Goal: Navigation & Orientation: Find specific page/section

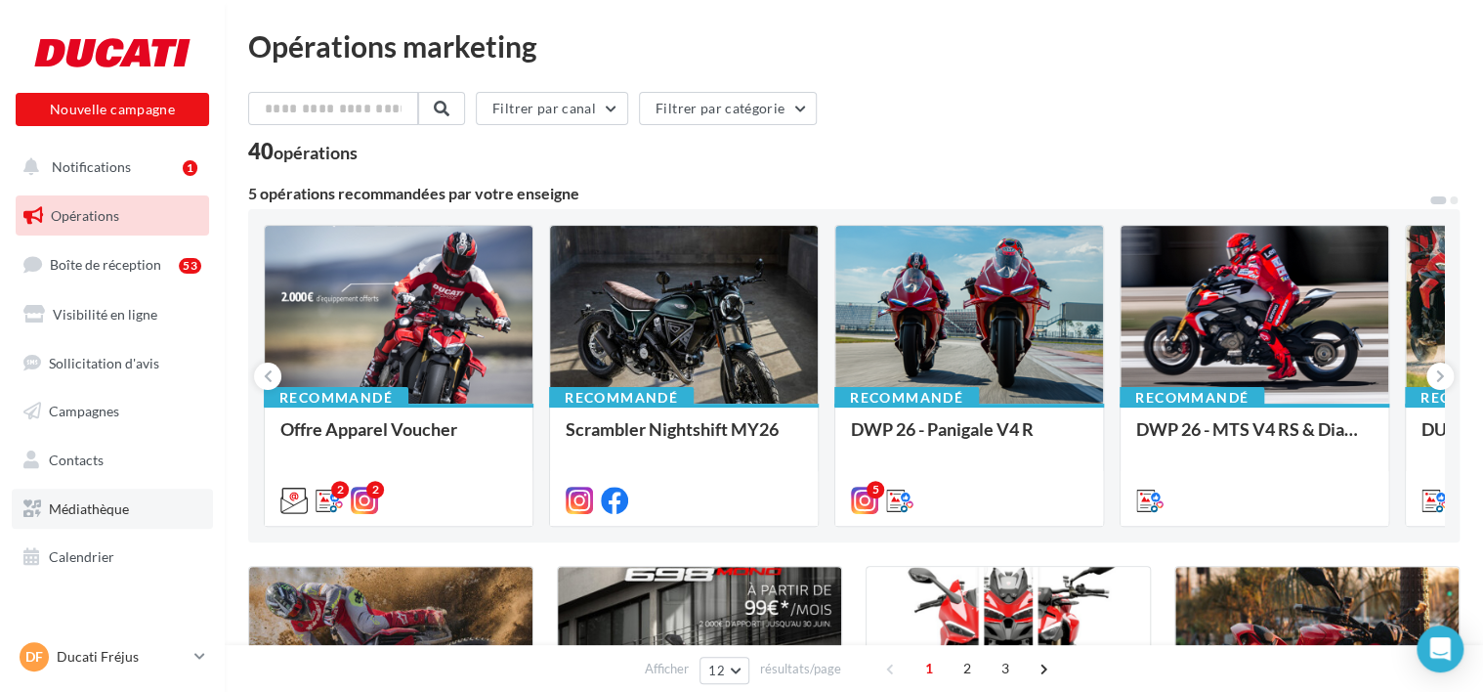
click at [162, 501] on link "Médiathèque" at bounding box center [112, 509] width 201 height 41
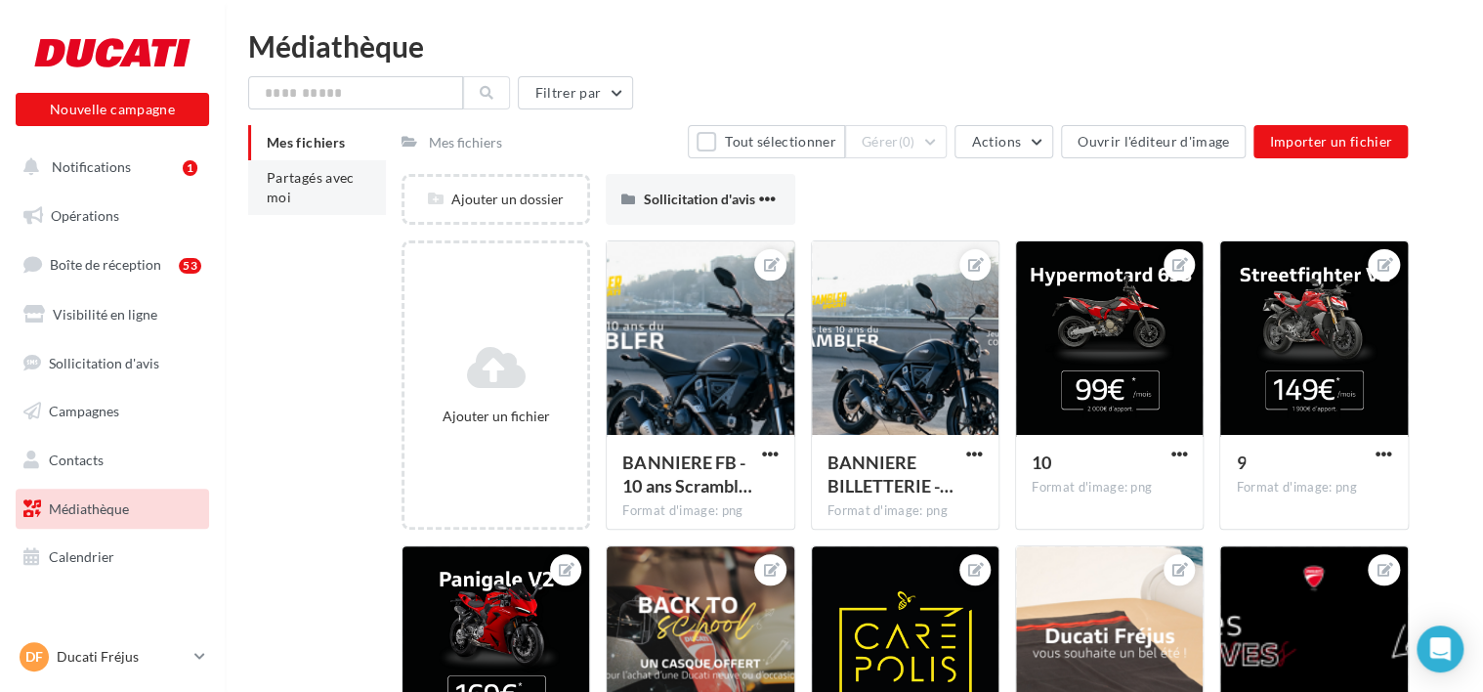
click at [301, 208] on li "Partagés avec moi" at bounding box center [317, 187] width 138 height 55
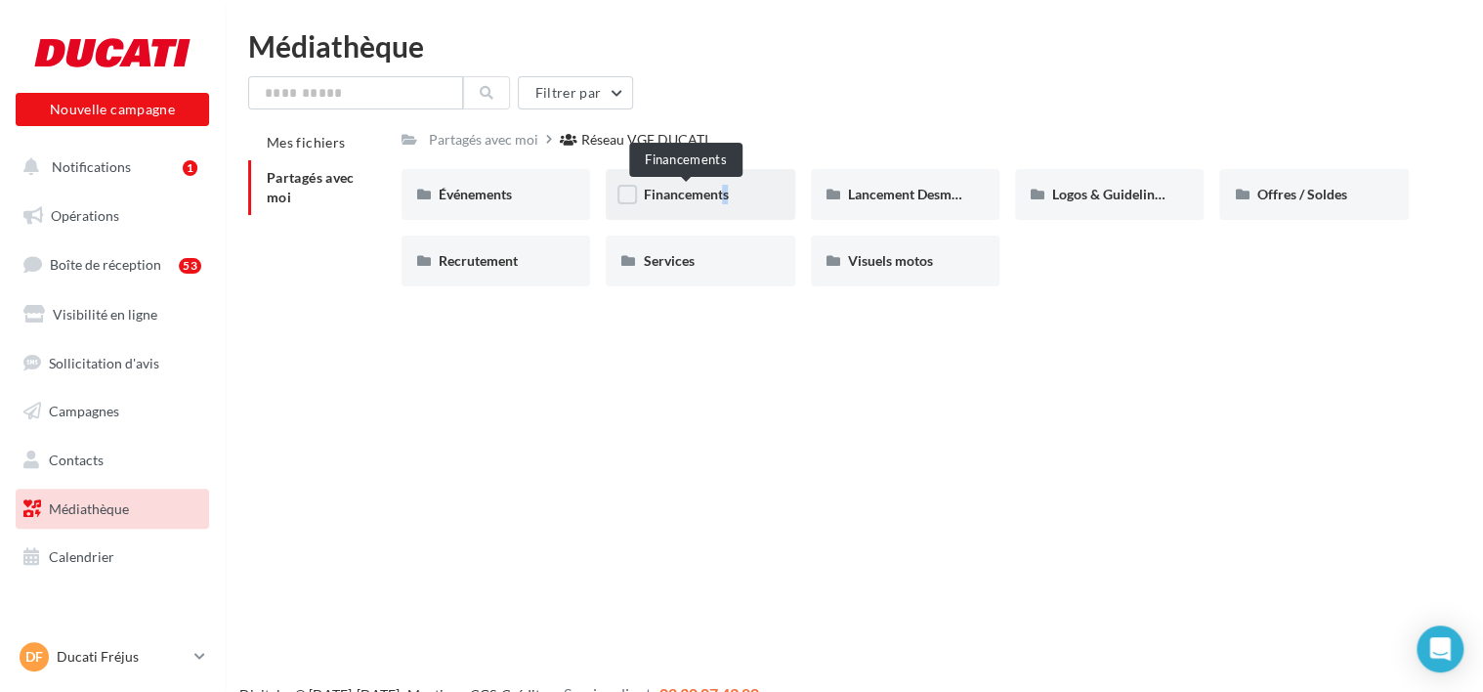
click at [716, 197] on span "Financements" at bounding box center [685, 194] width 85 height 17
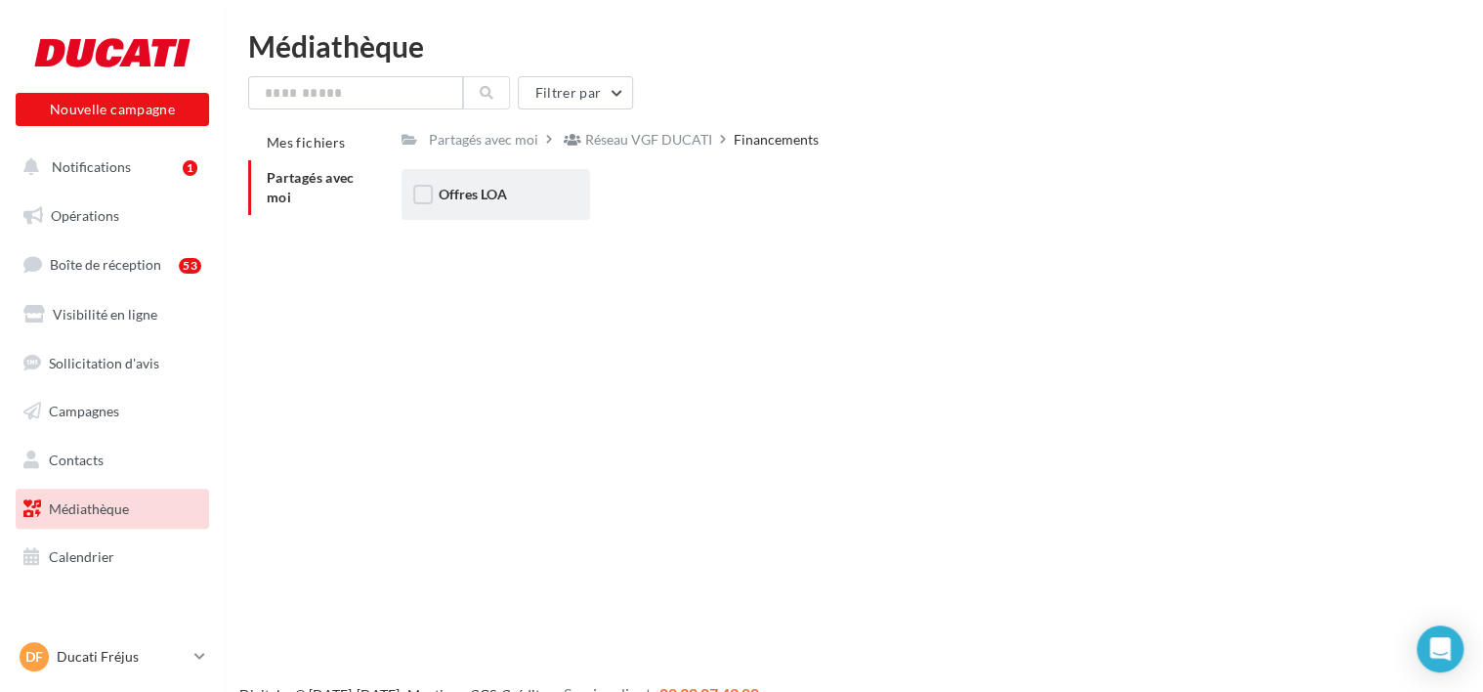
click at [559, 195] on div "Offres LOA" at bounding box center [496, 194] width 189 height 51
click at [724, 180] on div "Septembre 2025" at bounding box center [700, 194] width 189 height 51
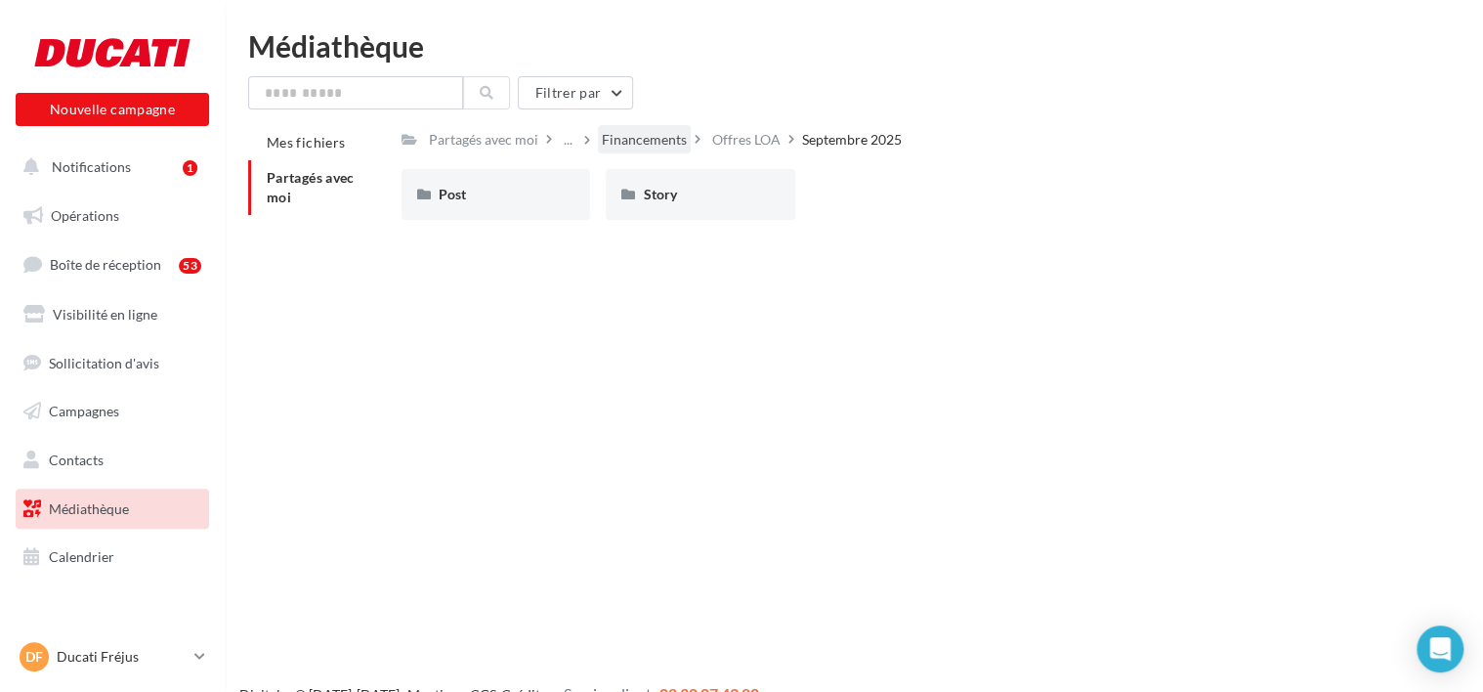
click at [666, 137] on div "Financements" at bounding box center [644, 140] width 85 height 20
click at [692, 138] on div "Réseau VGF DUCATI" at bounding box center [648, 140] width 127 height 20
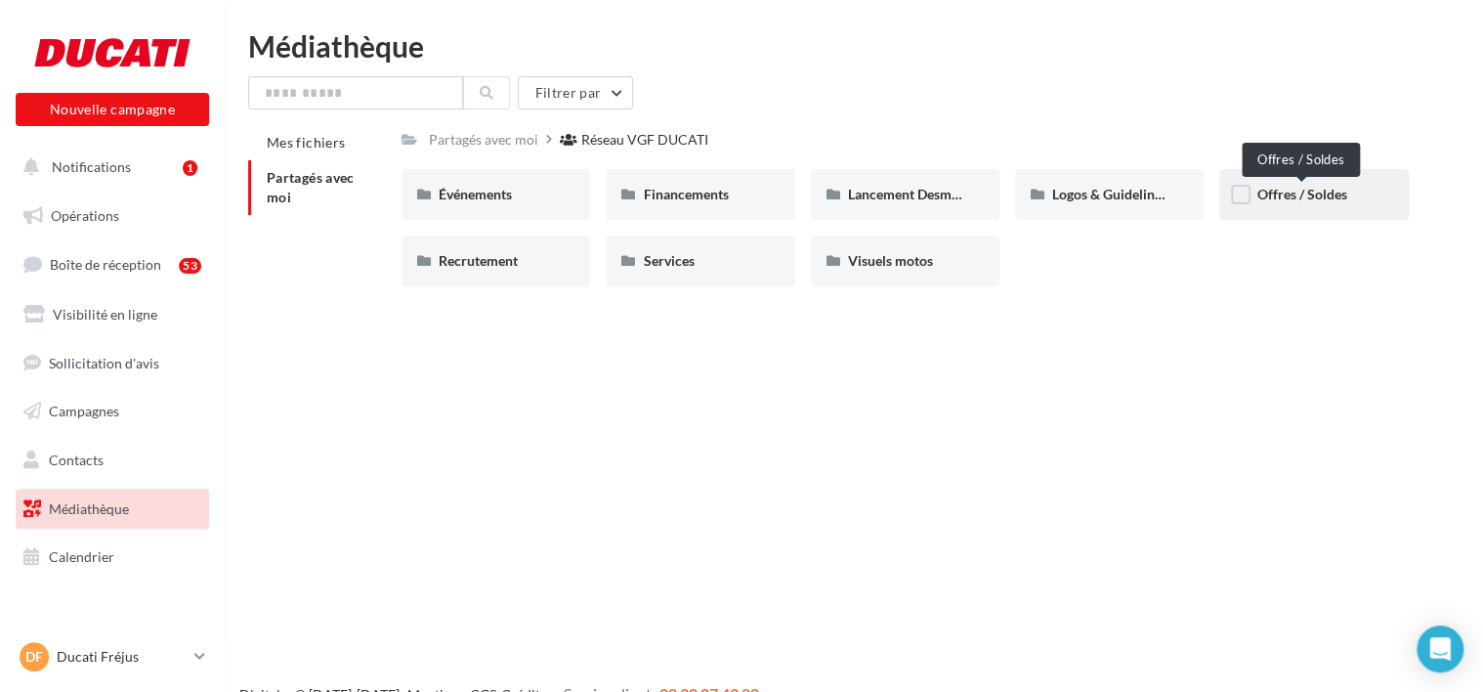
click at [1299, 192] on span "Offres / Soldes" at bounding box center [1302, 194] width 90 height 17
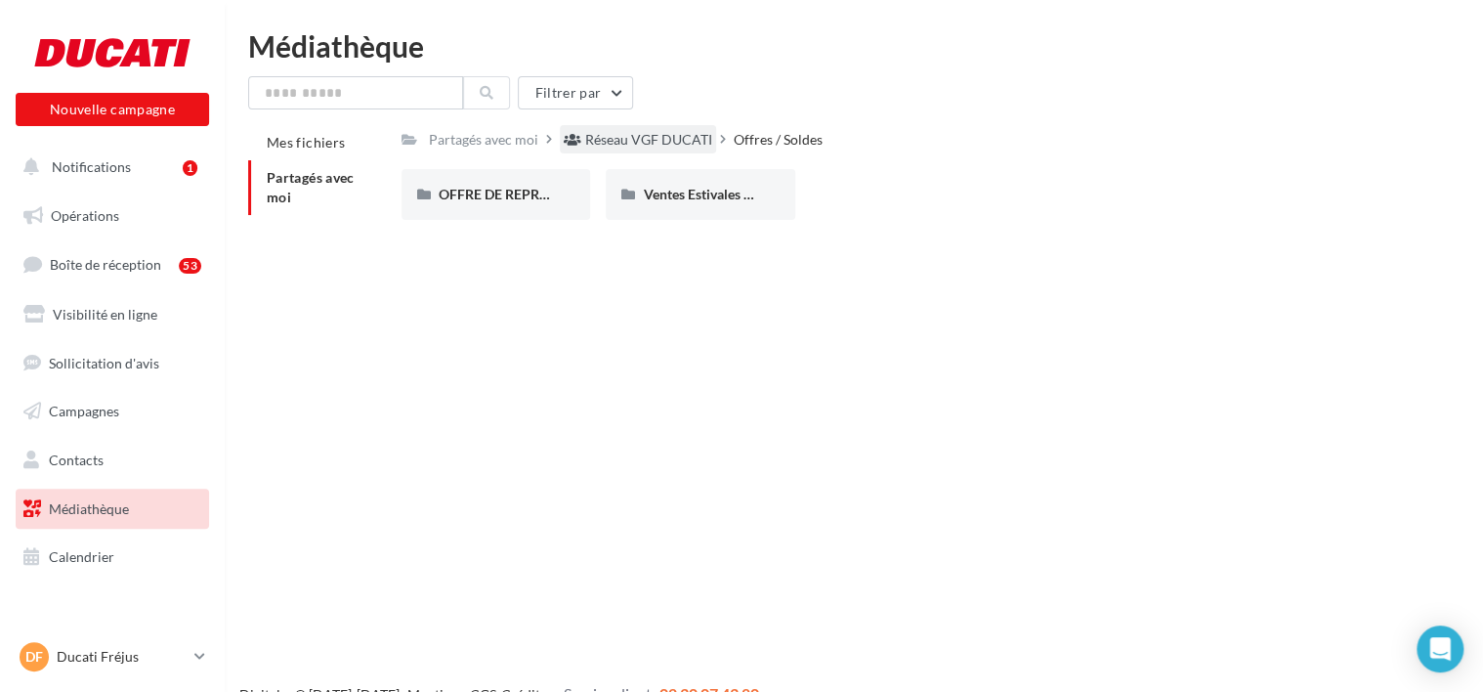
click at [646, 148] on div "Réseau VGF DUCATI" at bounding box center [648, 140] width 127 height 20
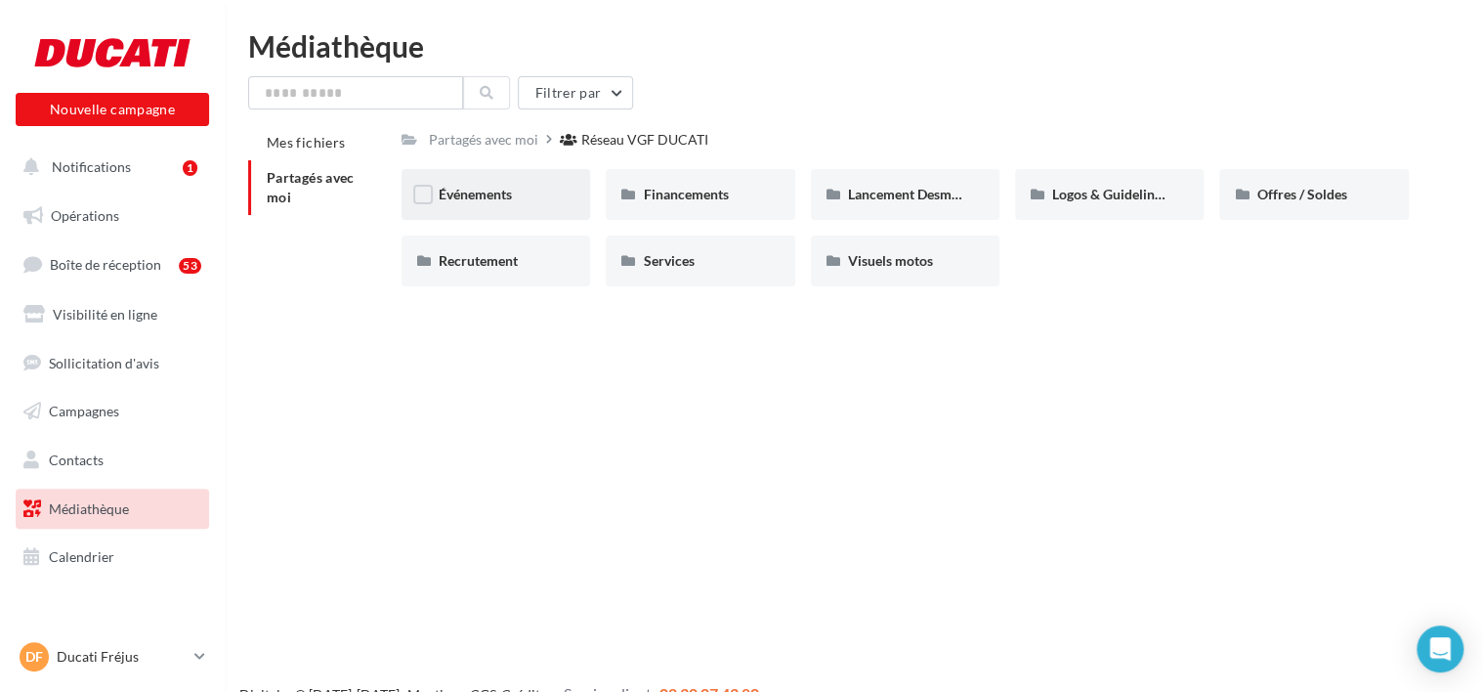
click at [538, 197] on div "Événements" at bounding box center [496, 195] width 114 height 20
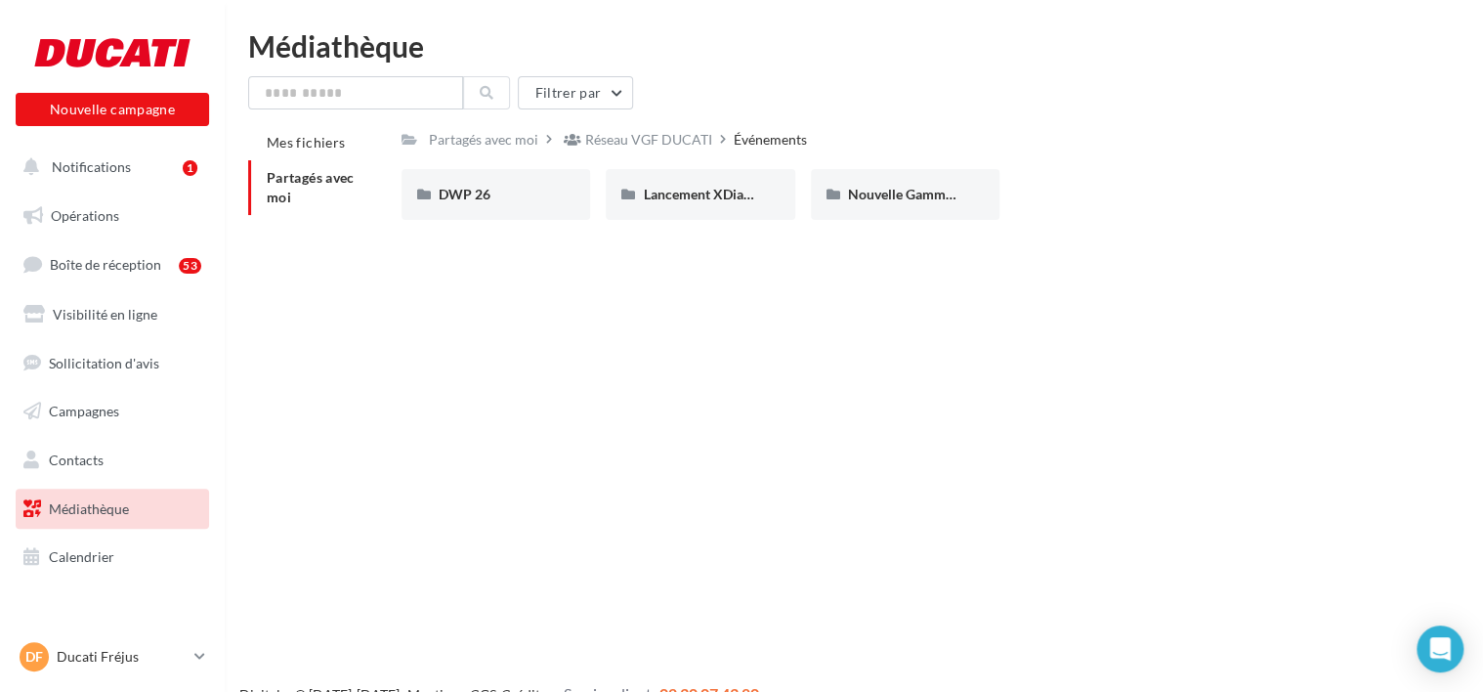
click at [479, 223] on div "DWP 26 DWP 26 Lancement XDiavel V4 Lancement XDiavel V4 Nouvelle Gamme V2 Nouve…" at bounding box center [913, 202] width 1023 height 66
click at [485, 209] on div "DWP 26" at bounding box center [496, 194] width 189 height 51
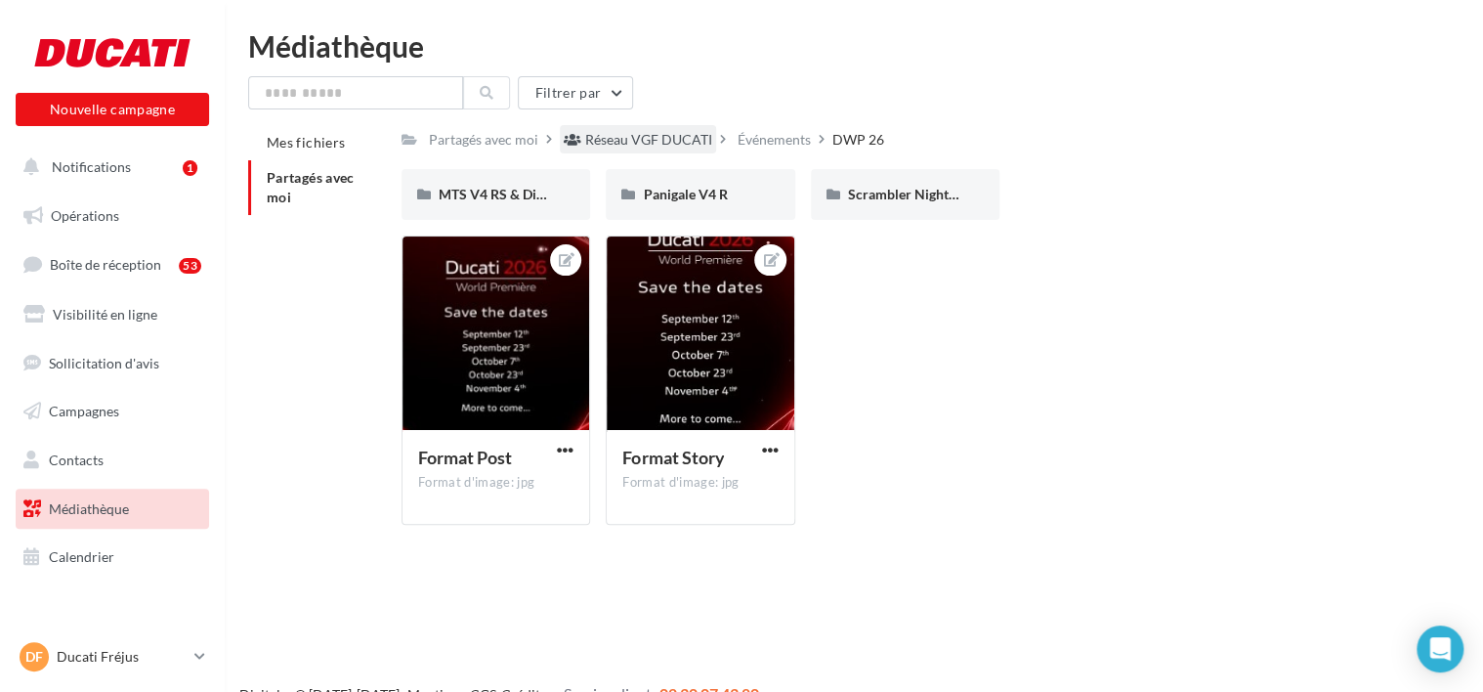
click at [635, 138] on div "Réseau VGF DUCATI" at bounding box center [648, 140] width 127 height 20
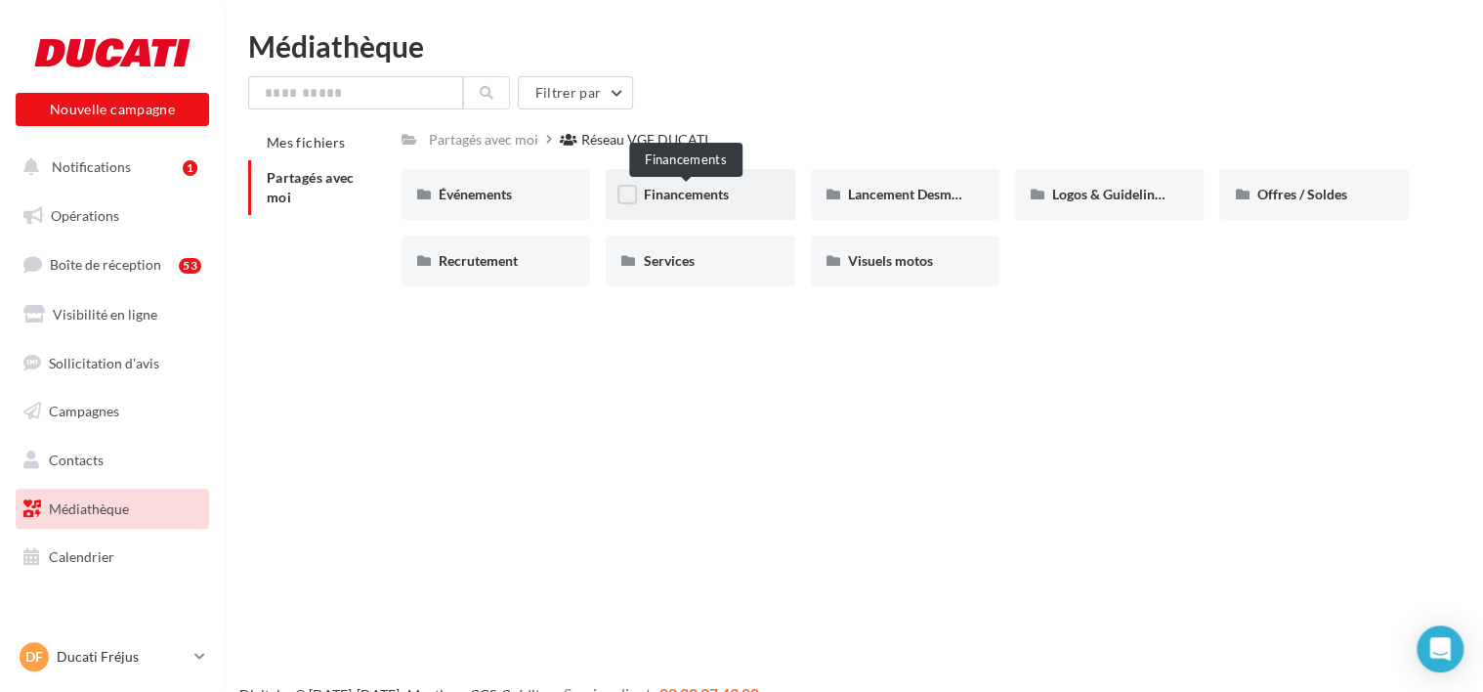
click at [717, 197] on span "Financements" at bounding box center [685, 194] width 85 height 17
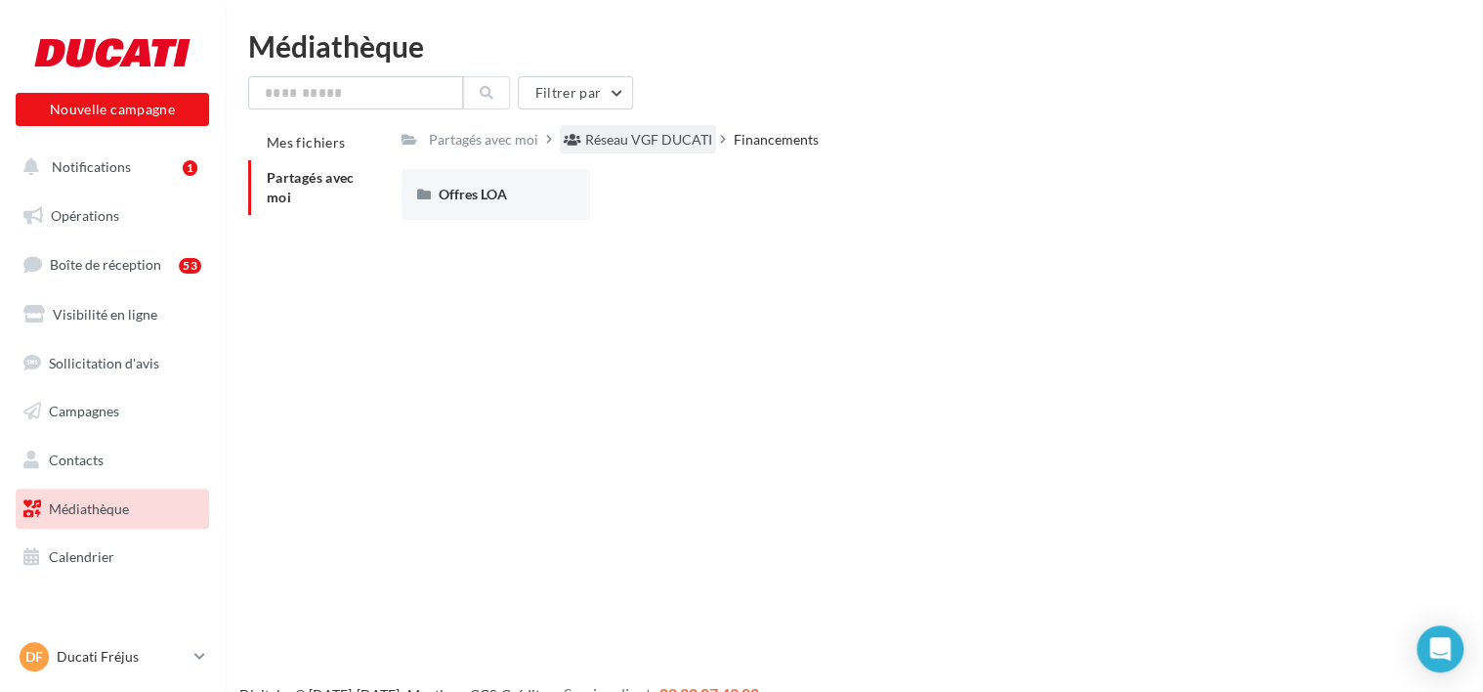
click at [690, 141] on div "Réseau VGF DUCATI" at bounding box center [648, 140] width 127 height 20
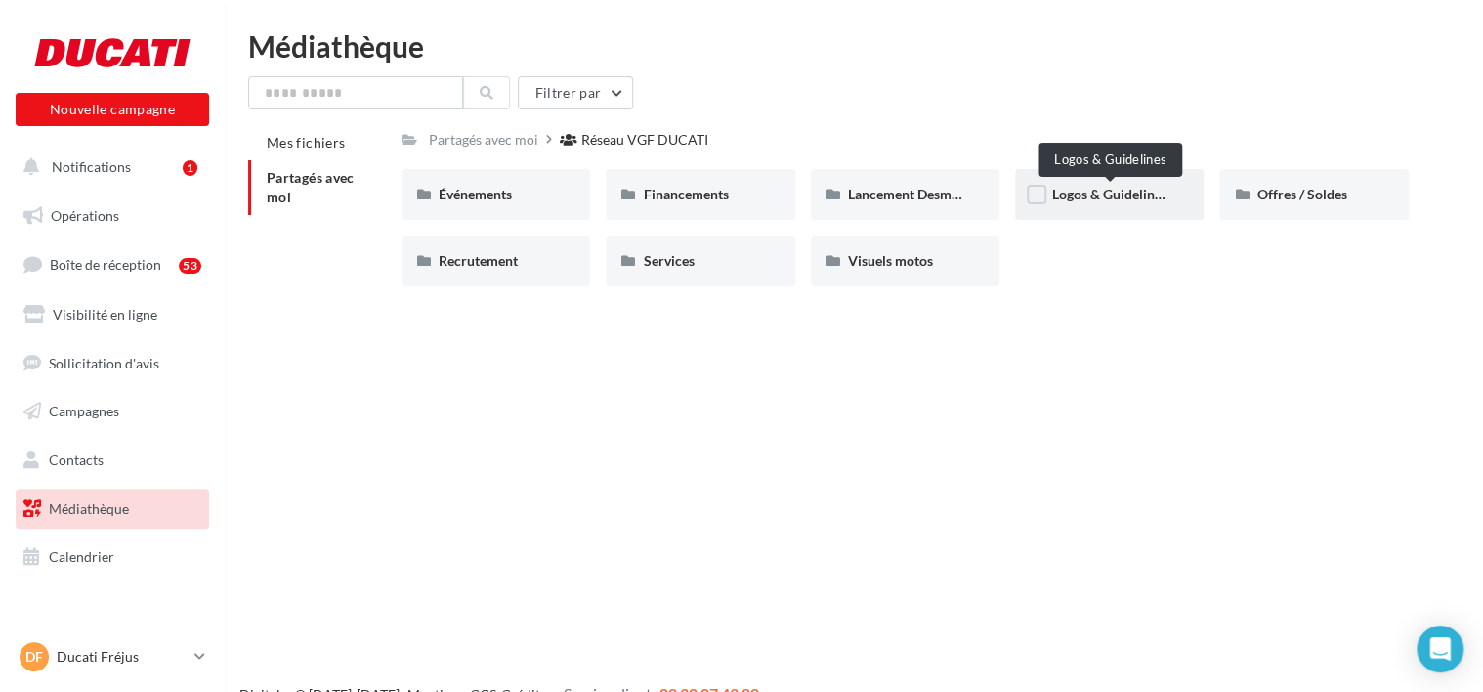
click at [1148, 200] on span "Logos & Guidelines" at bounding box center [1109, 194] width 115 height 17
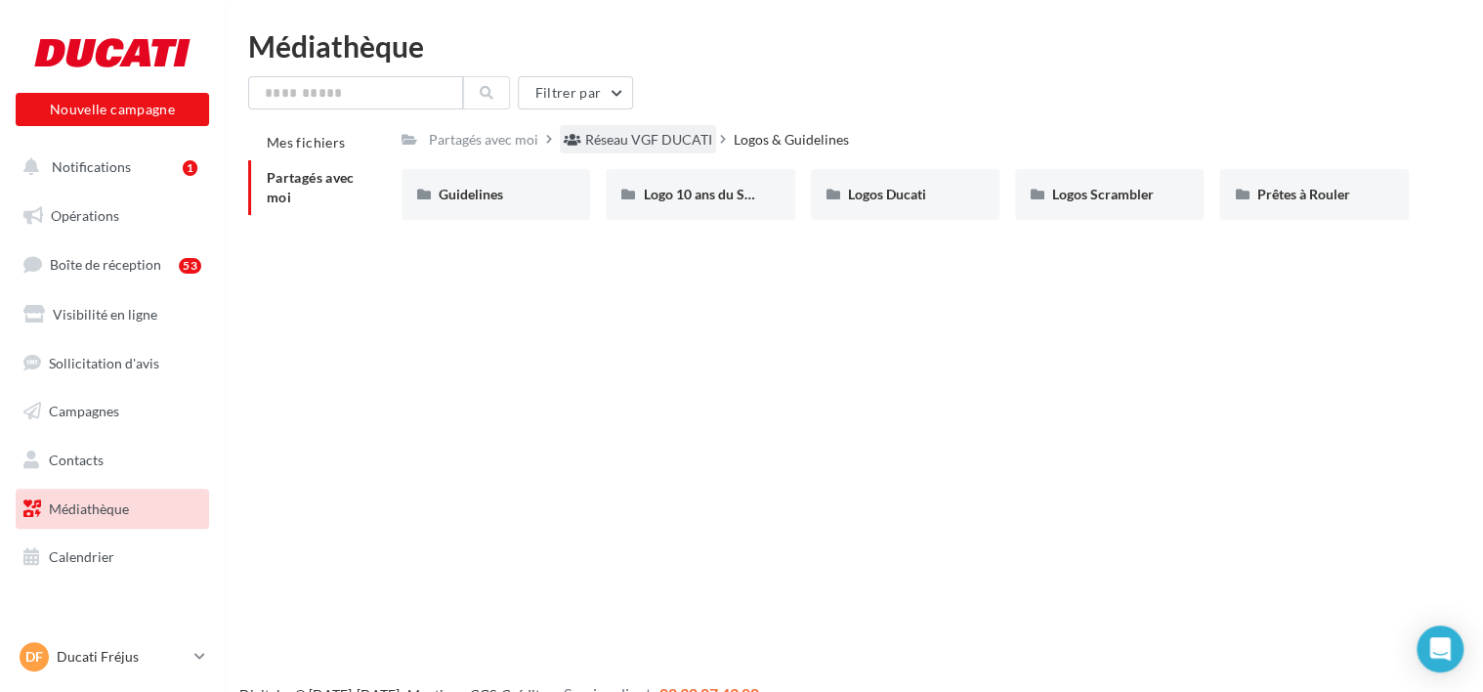
click at [664, 150] on div "Réseau VGF DUCATI" at bounding box center [638, 139] width 156 height 28
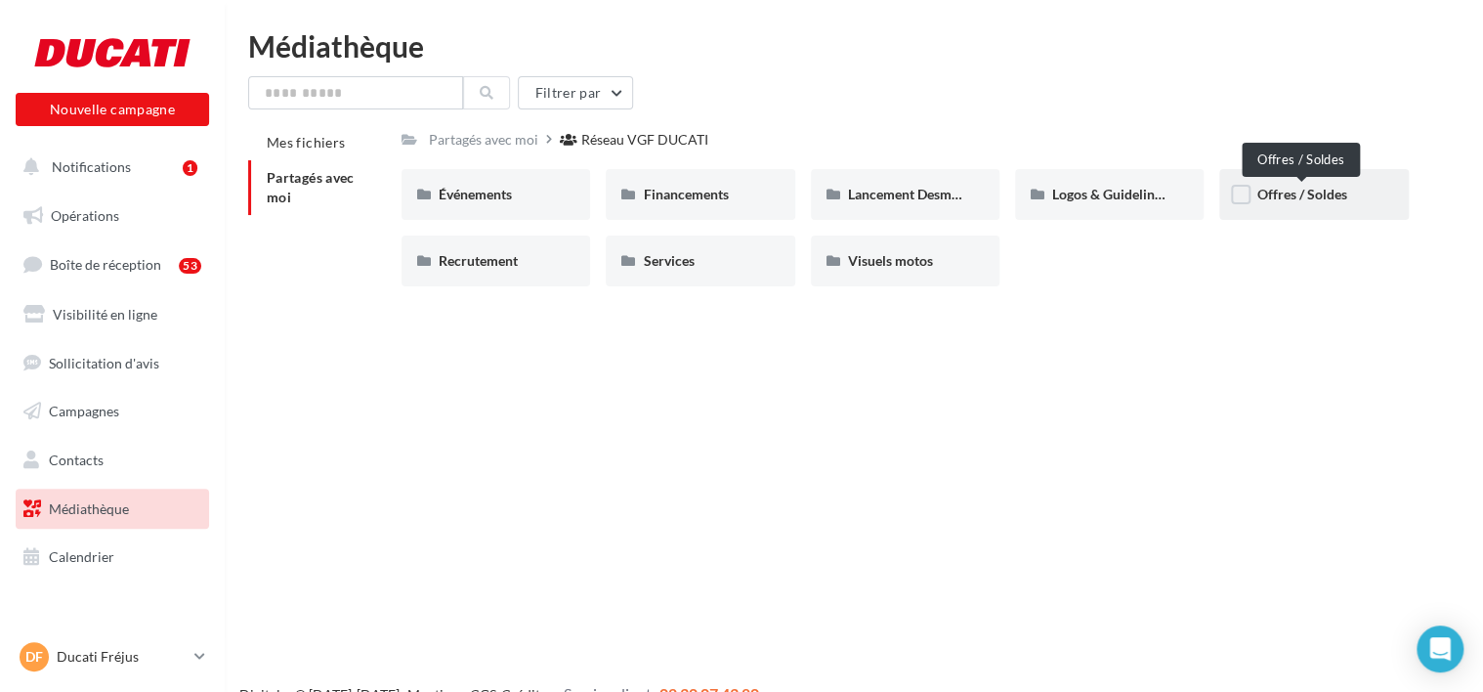
click at [1286, 197] on span "Offres / Soldes" at bounding box center [1302, 194] width 90 height 17
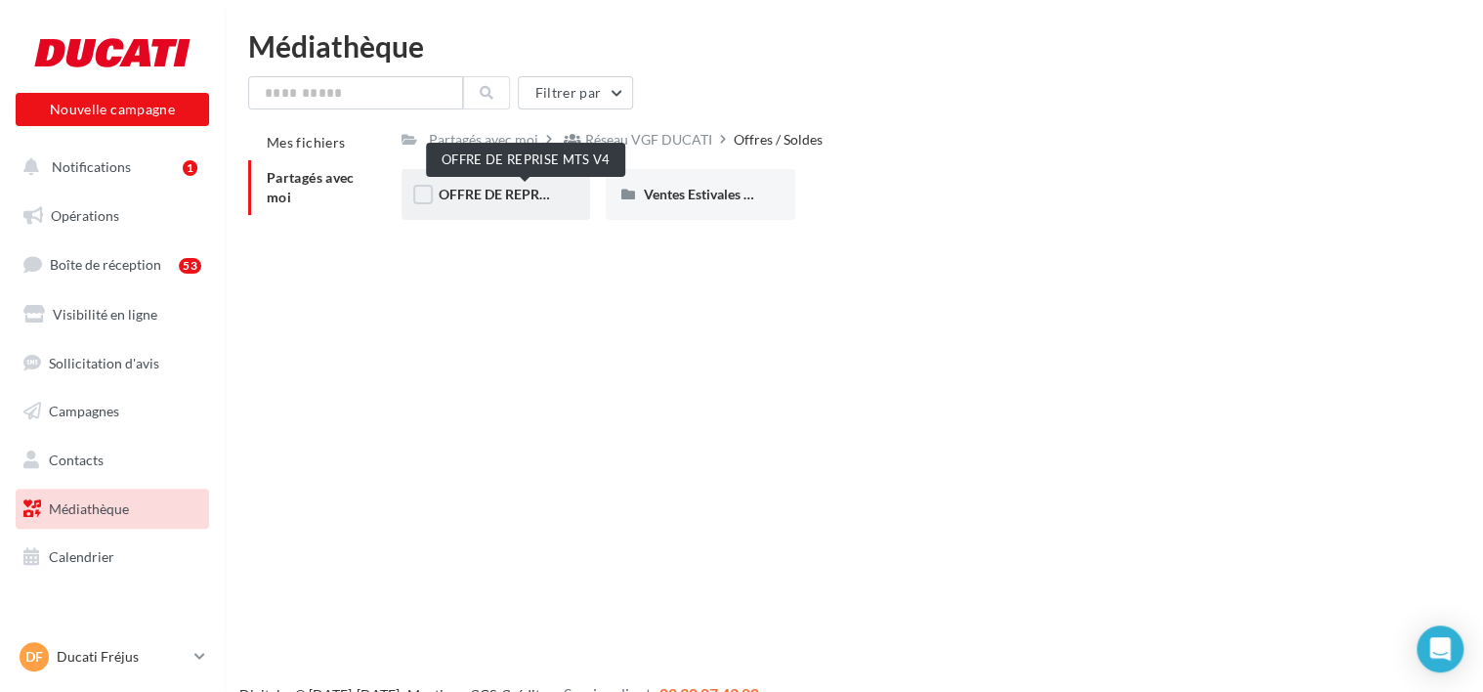
click at [521, 195] on span "OFFRE DE REPRISE MTS V4" at bounding box center [525, 194] width 172 height 17
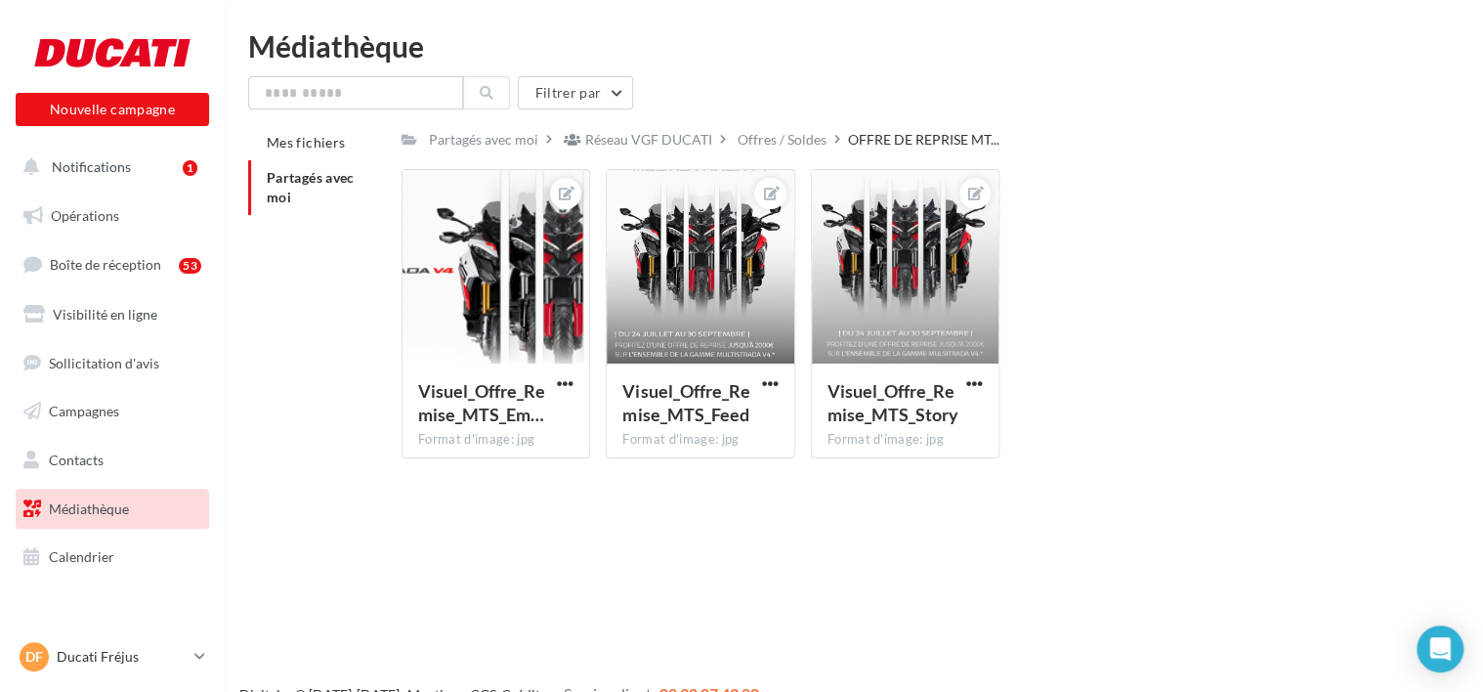
click at [710, 133] on div "Réseau VGF DUCATI" at bounding box center [638, 139] width 156 height 28
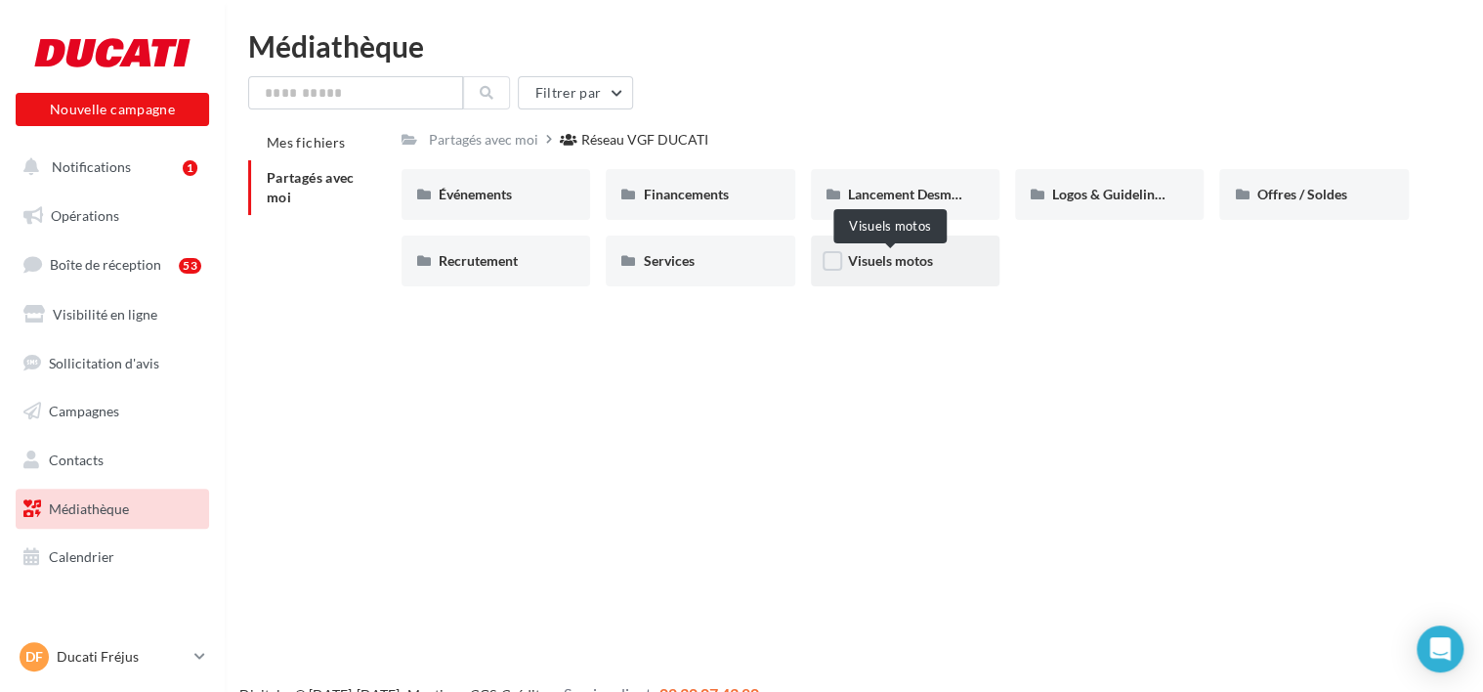
click at [881, 262] on span "Visuels motos" at bounding box center [890, 260] width 85 height 17
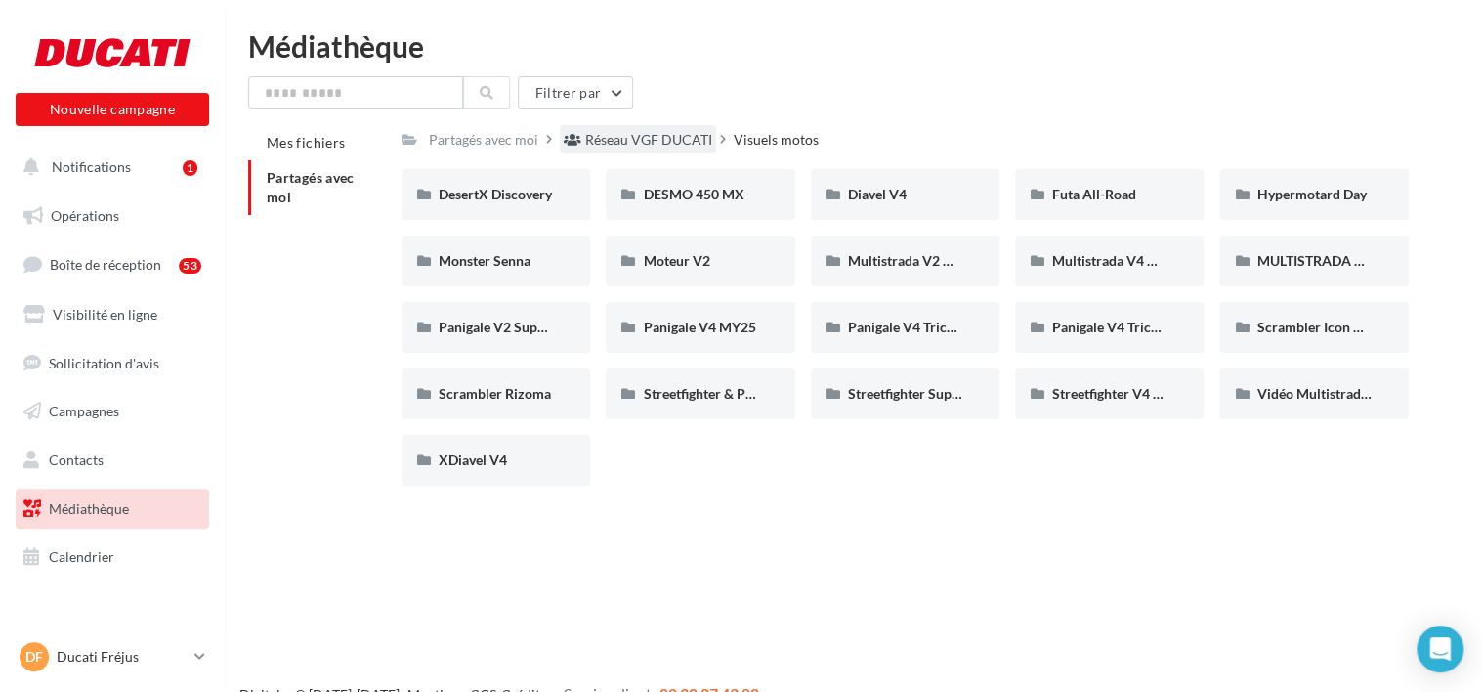
click at [675, 126] on div "Réseau VGF DUCATI" at bounding box center [638, 139] width 156 height 28
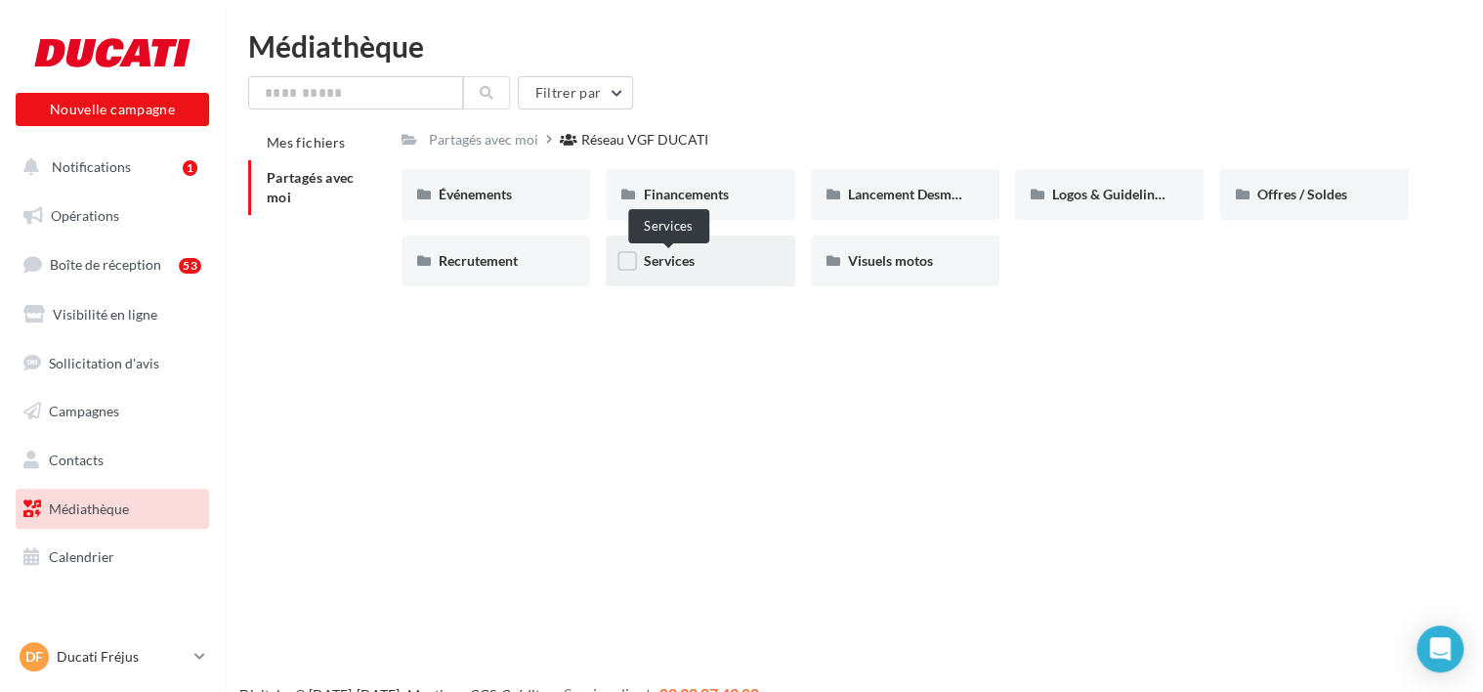
click at [679, 258] on span "Services" at bounding box center [668, 260] width 51 height 17
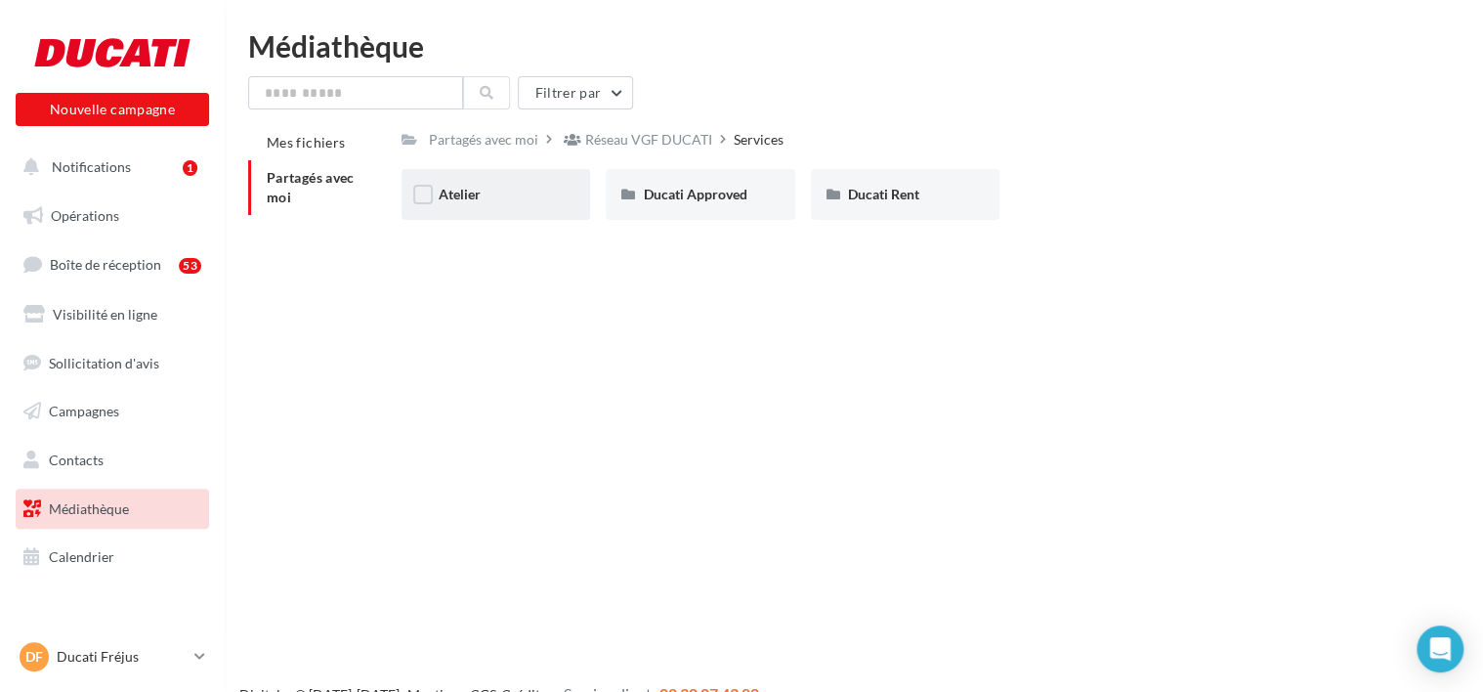
click at [546, 188] on div "Atelier" at bounding box center [496, 195] width 114 height 20
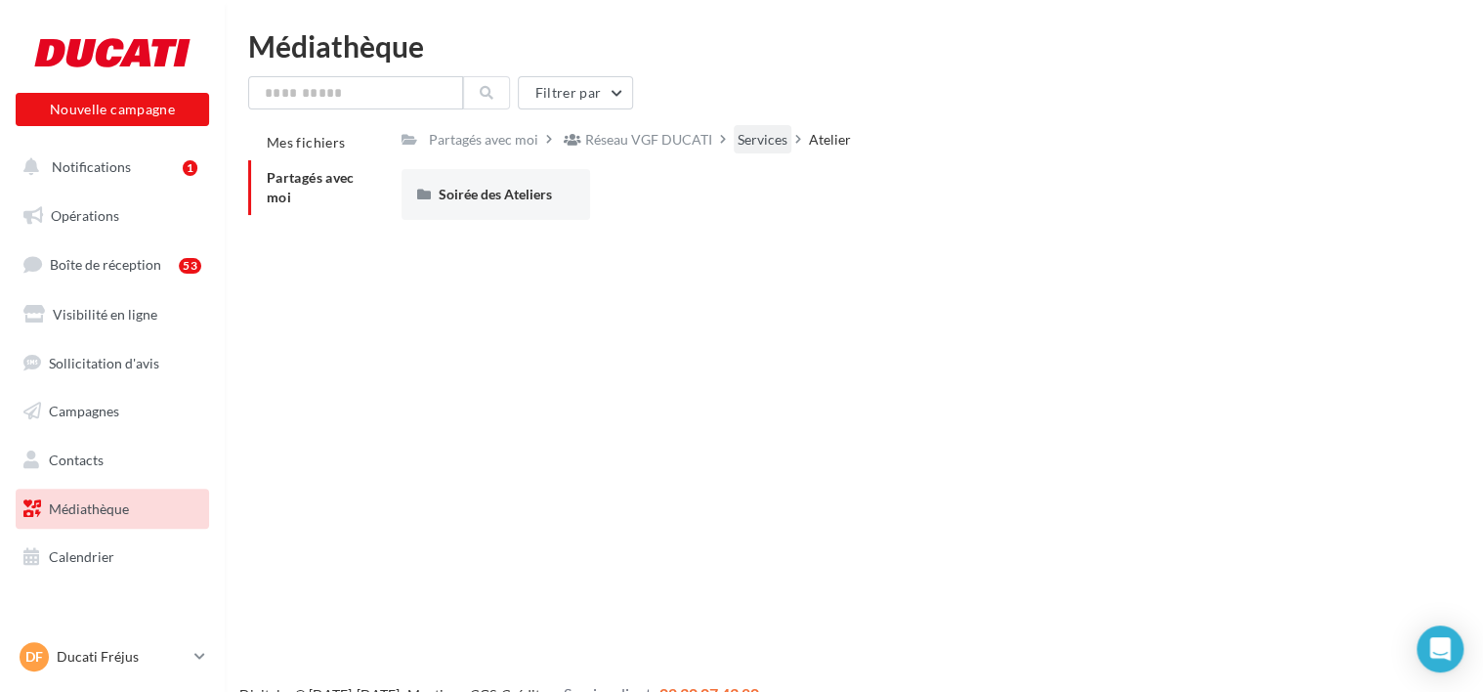
click at [758, 135] on div "Services" at bounding box center [763, 140] width 50 height 20
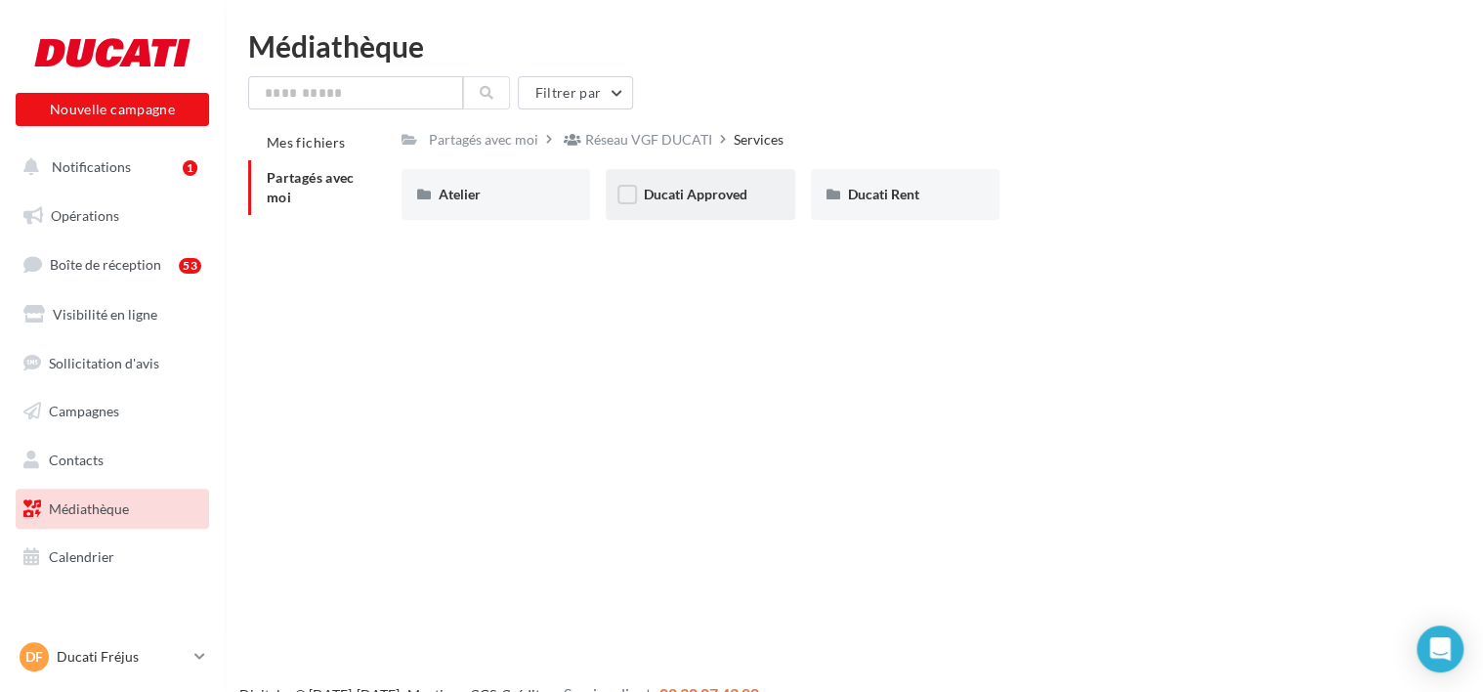
click at [712, 209] on div "Ducati Approved" at bounding box center [700, 194] width 189 height 51
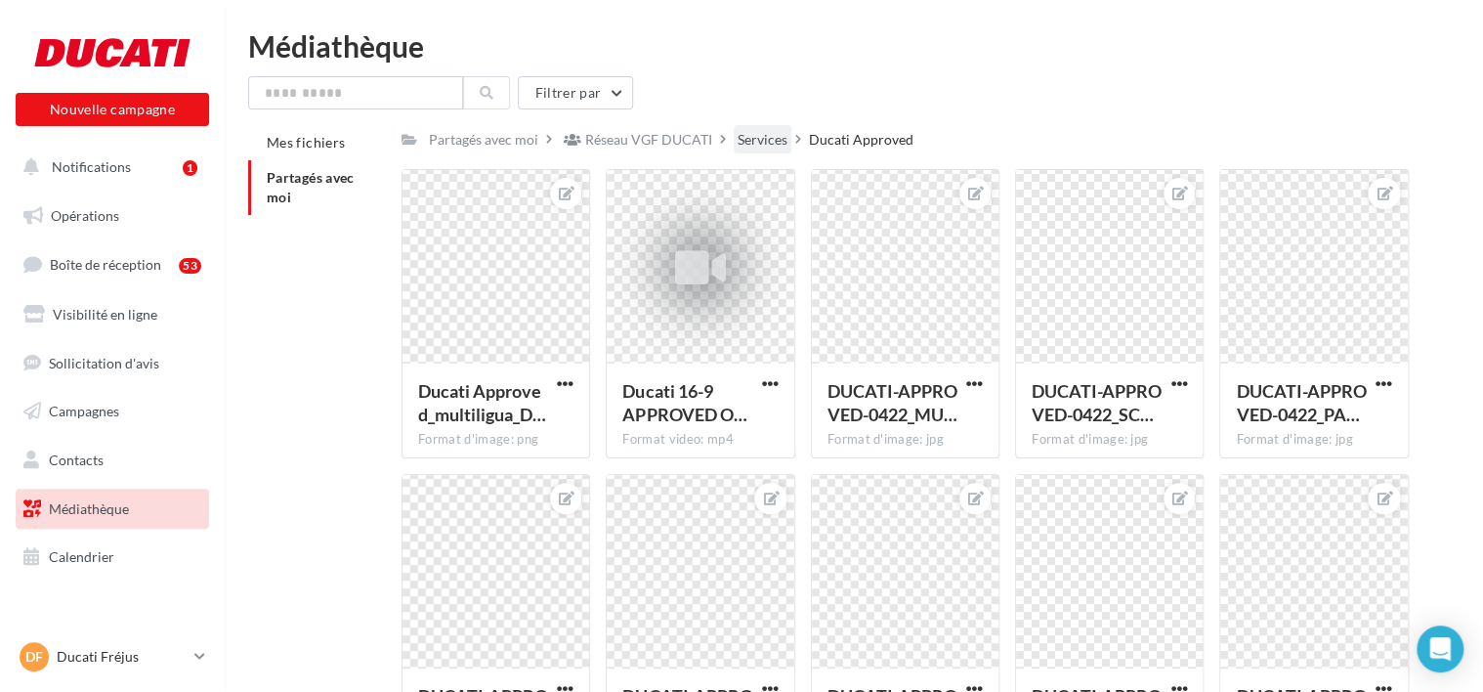
click at [778, 135] on div "Services" at bounding box center [763, 140] width 50 height 20
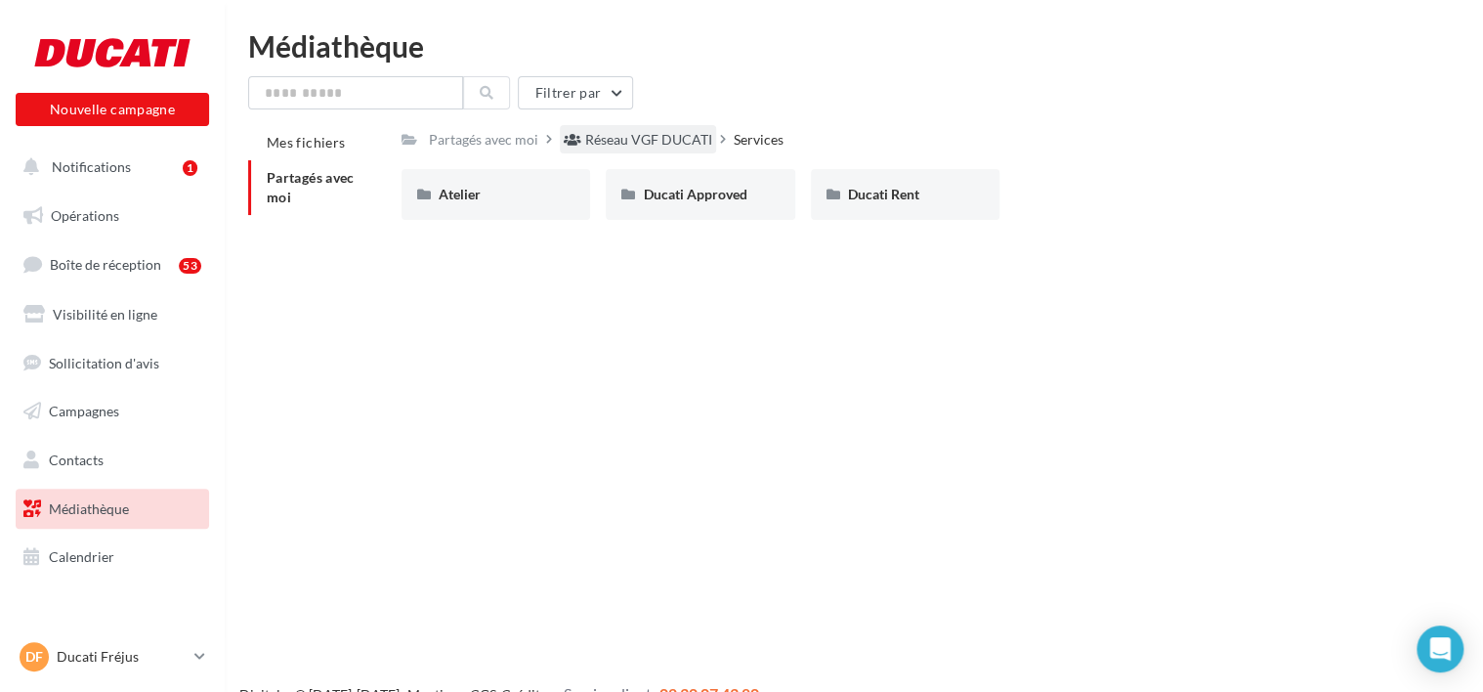
click at [629, 137] on div "Réseau VGF DUCATI" at bounding box center [648, 140] width 127 height 20
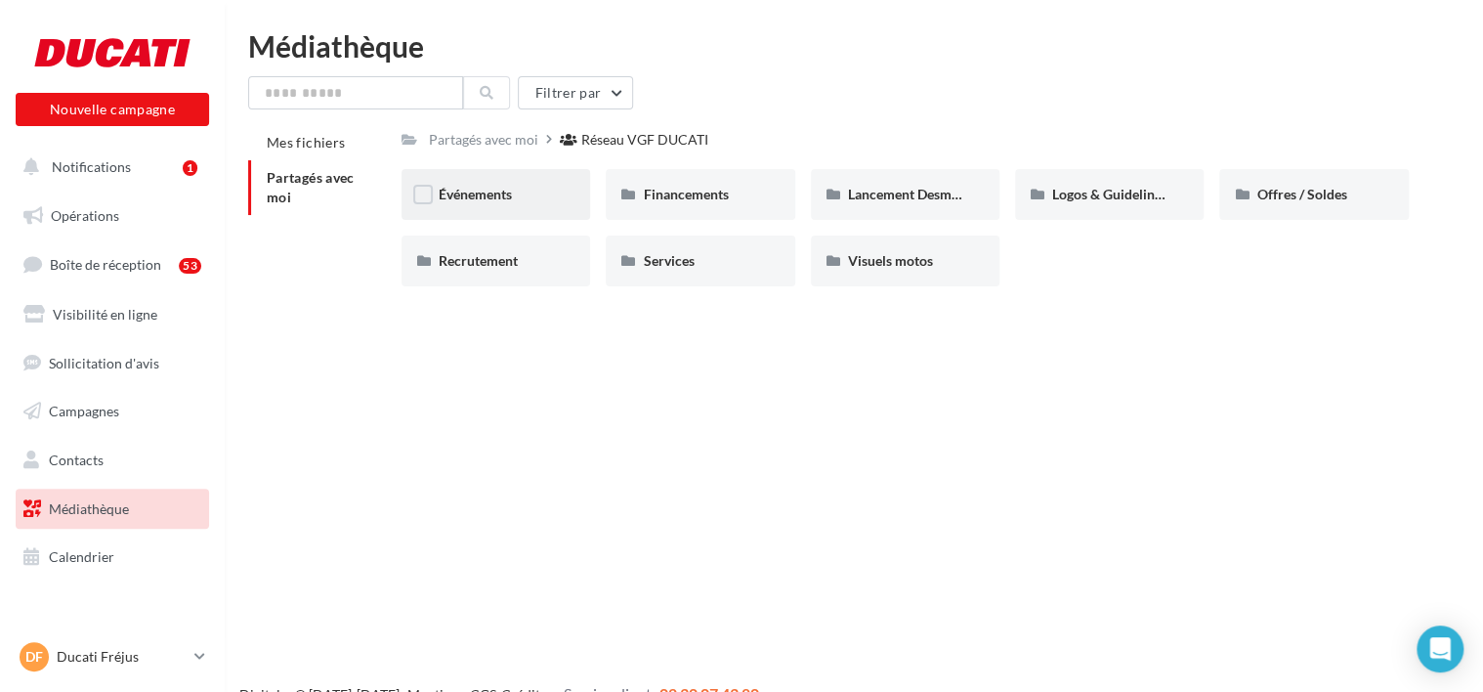
click at [534, 184] on div "Événements" at bounding box center [496, 194] width 189 height 51
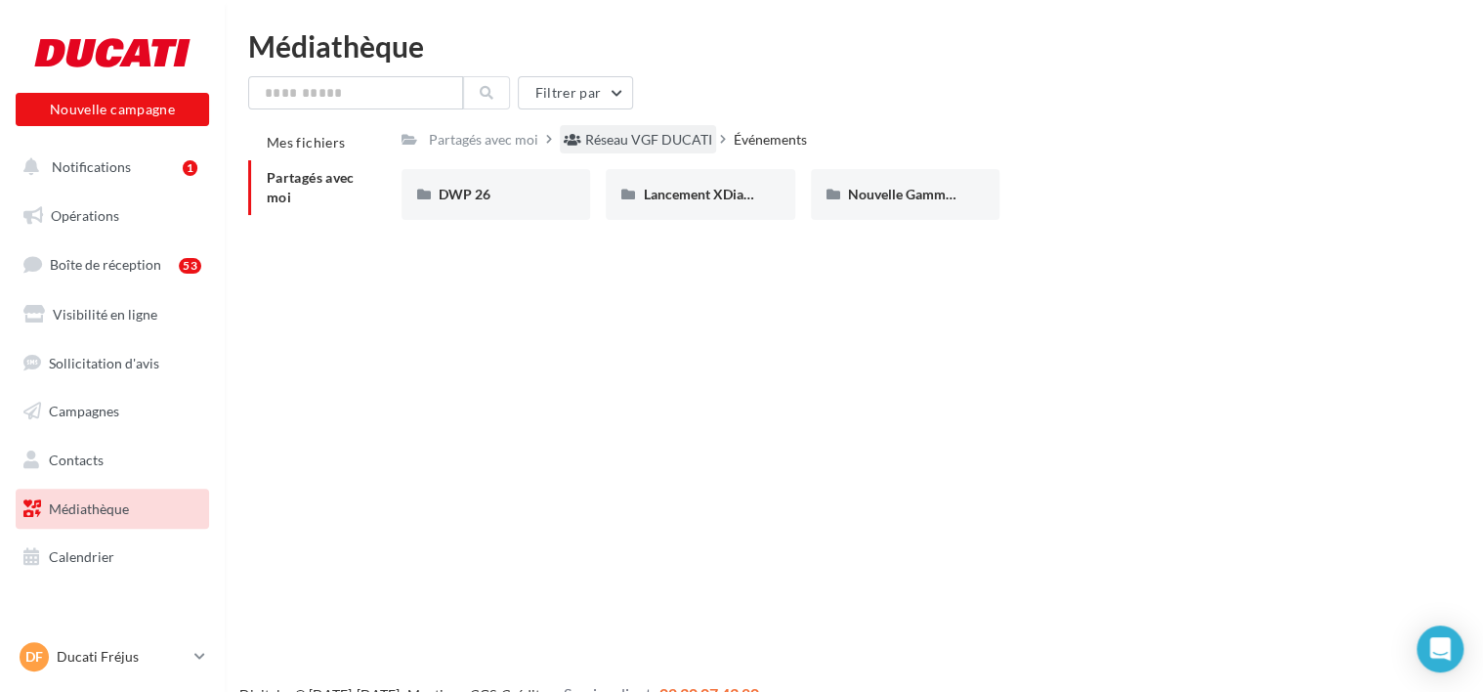
click at [598, 140] on div "Réseau VGF DUCATI" at bounding box center [648, 140] width 127 height 20
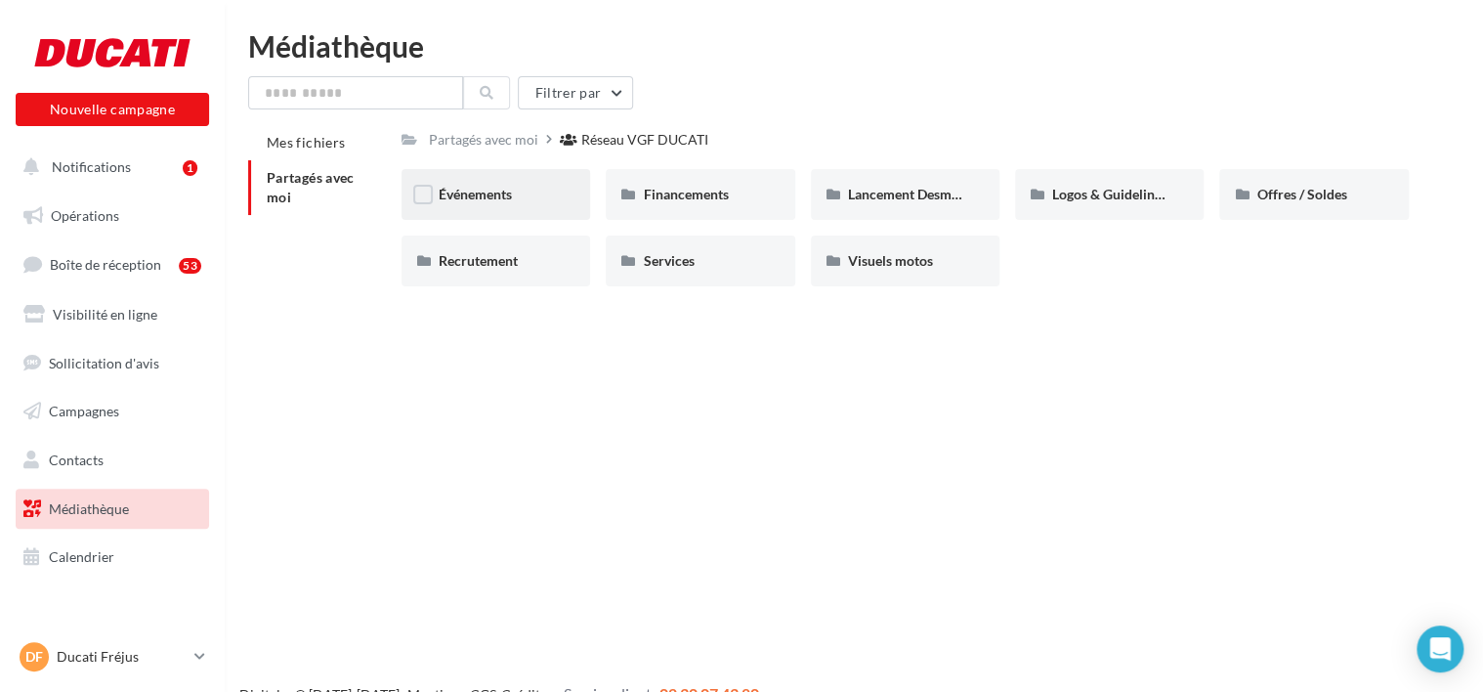
click at [520, 203] on div "Événements" at bounding box center [496, 195] width 114 height 20
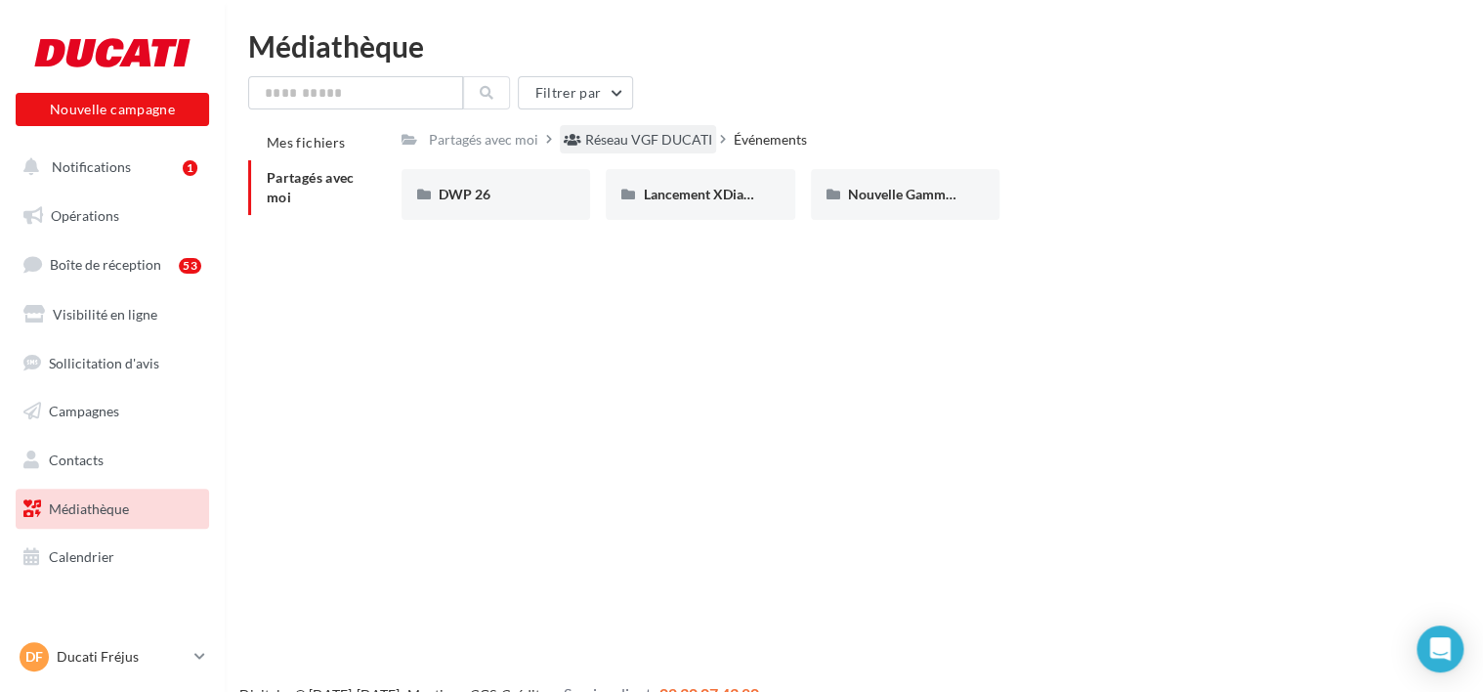
click at [650, 134] on div "Réseau VGF DUCATI" at bounding box center [648, 140] width 127 height 20
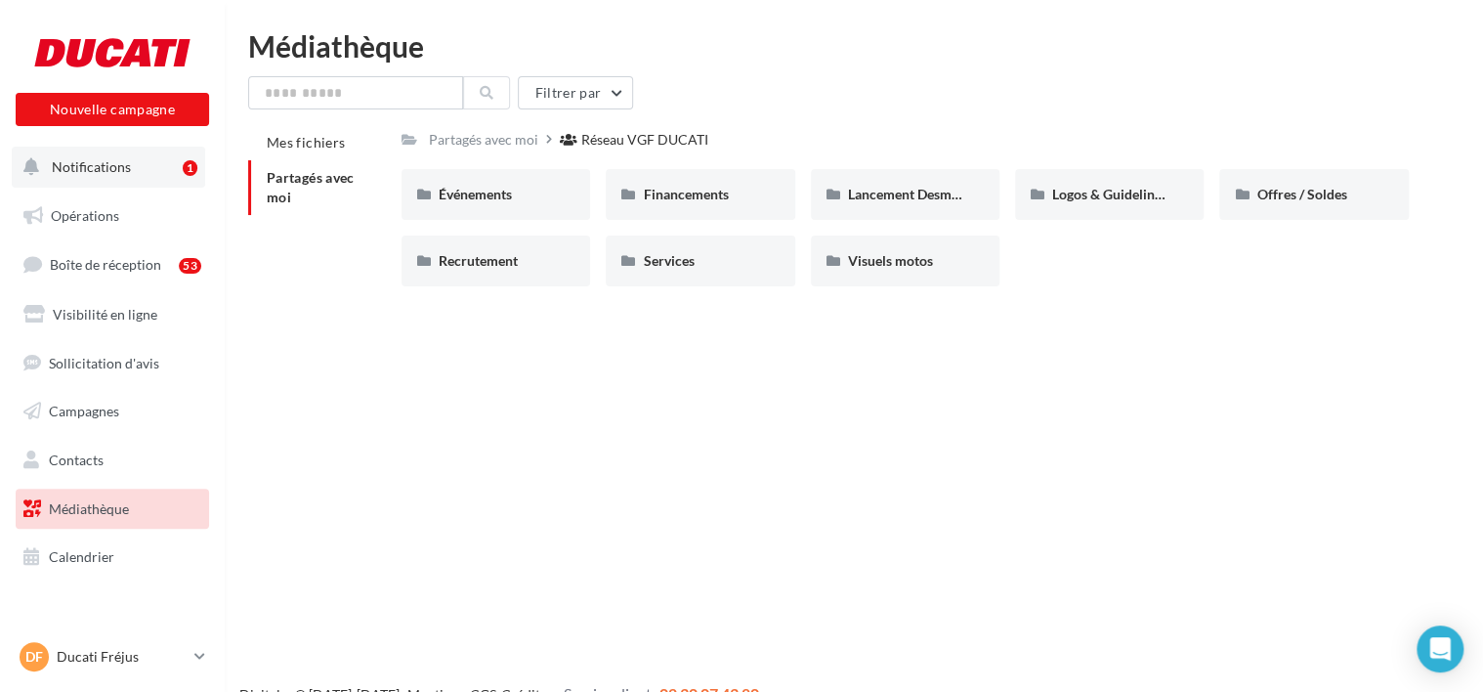
click at [164, 156] on button "Notifications 1" at bounding box center [108, 167] width 193 height 41
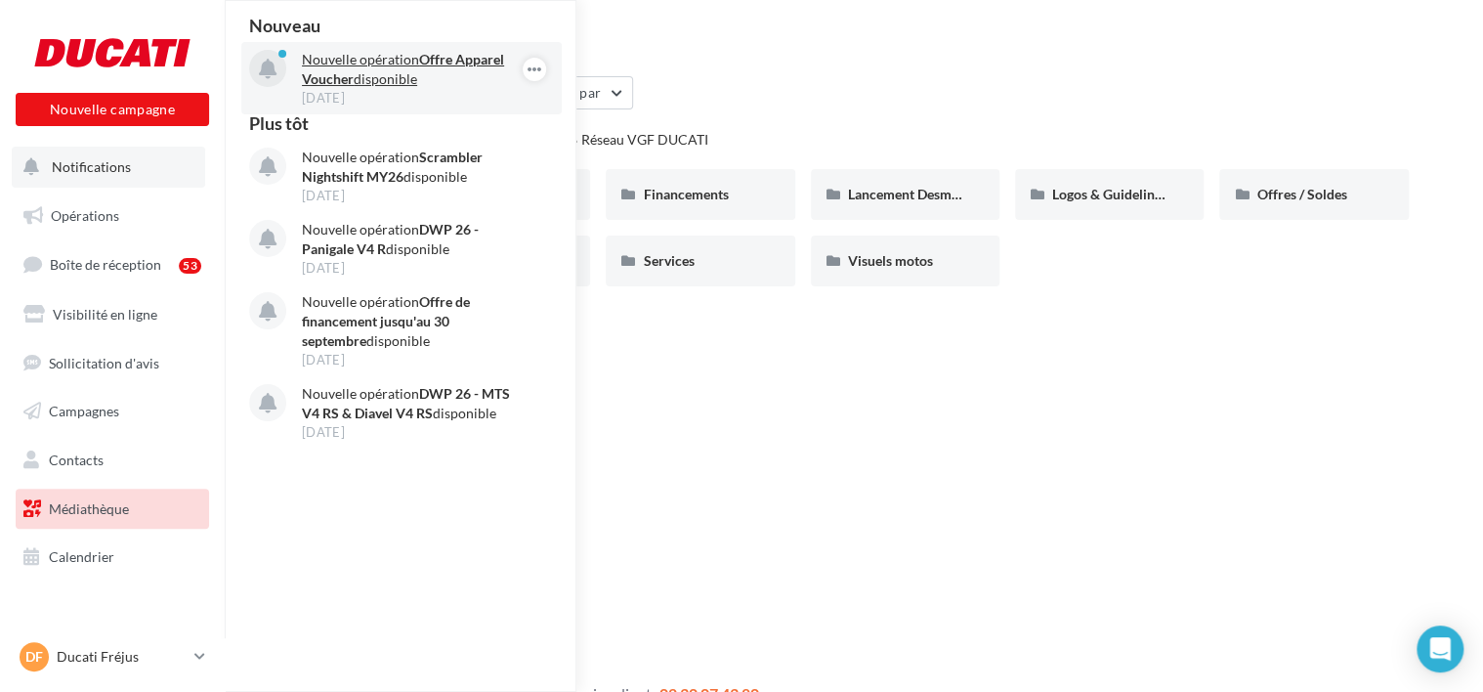
click at [429, 85] on p "Nouvelle opération Offre Apparel Voucher disponible" at bounding box center [415, 69] width 227 height 39
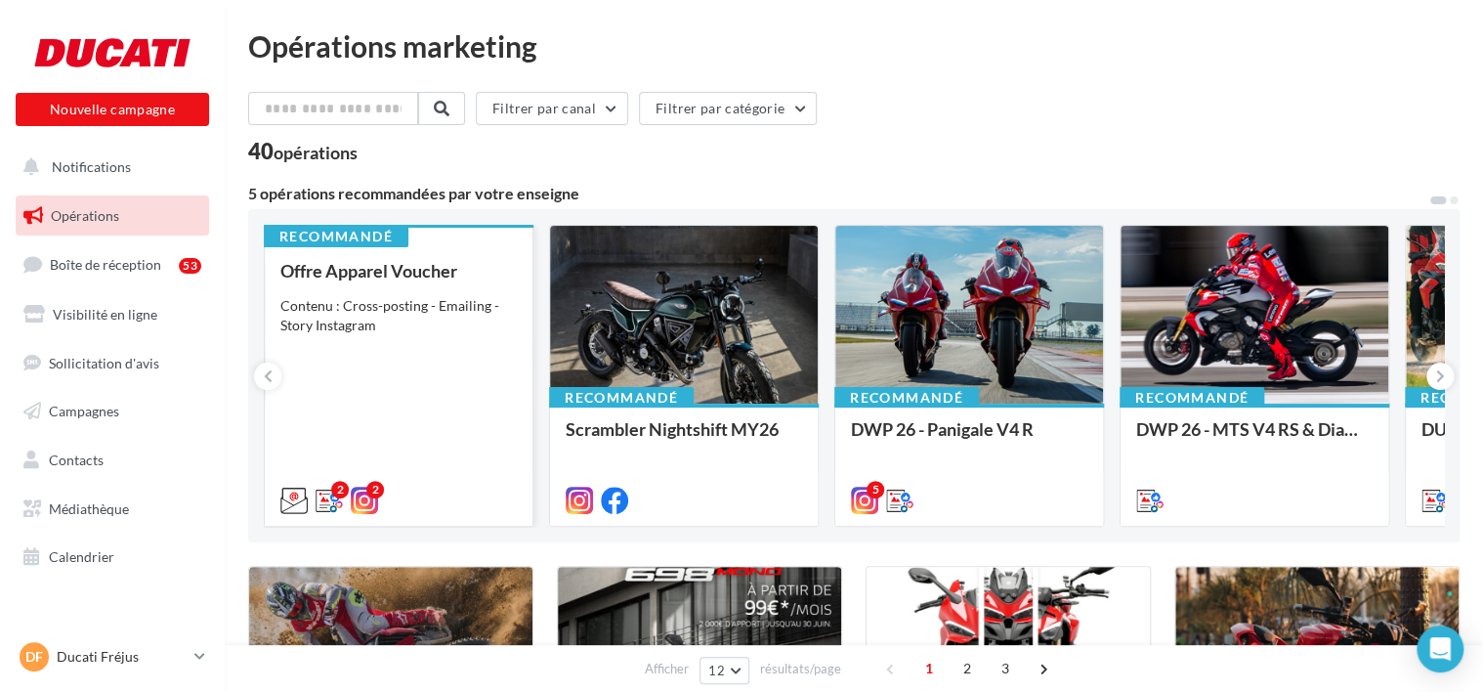
click at [347, 285] on div "Offre Apparel Voucher Contenu : Cross-posting - Emailing - Story Instagram" at bounding box center [398, 384] width 236 height 247
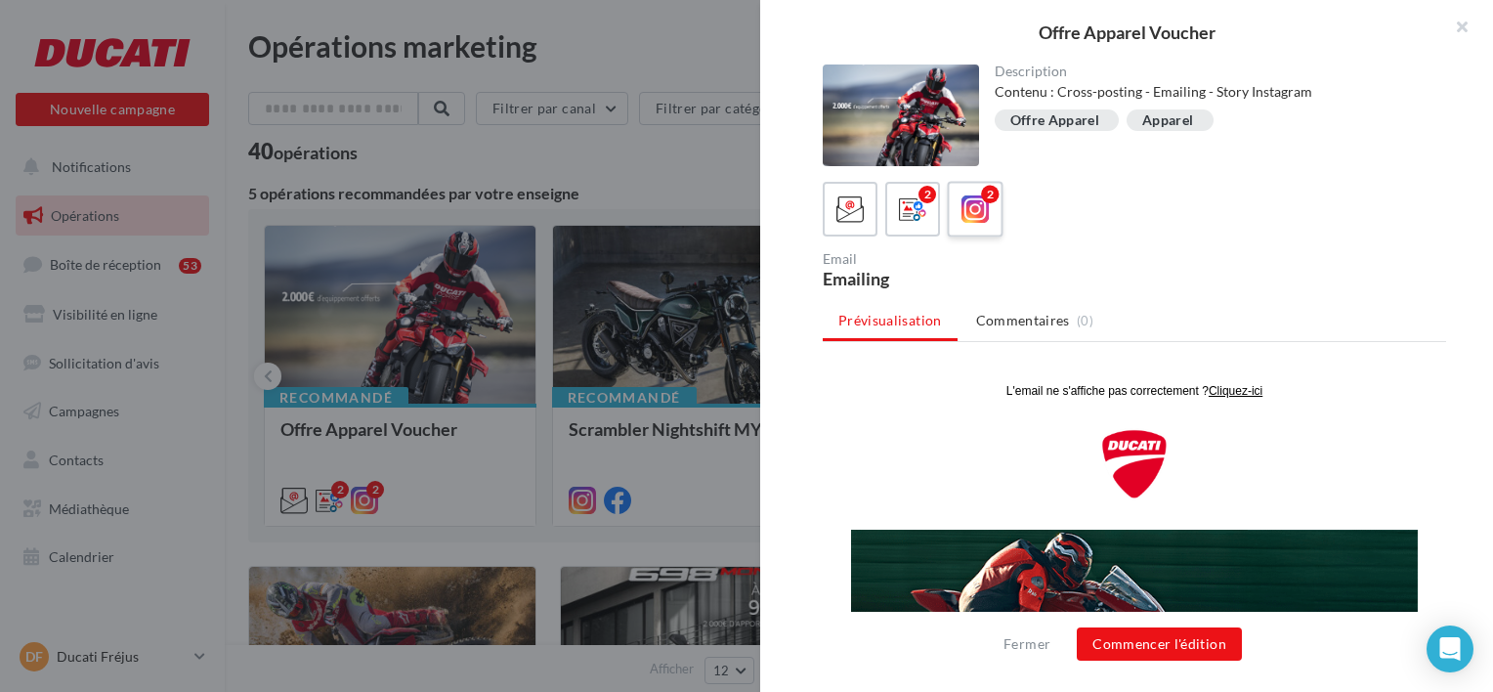
click at [985, 214] on icon at bounding box center [975, 209] width 28 height 28
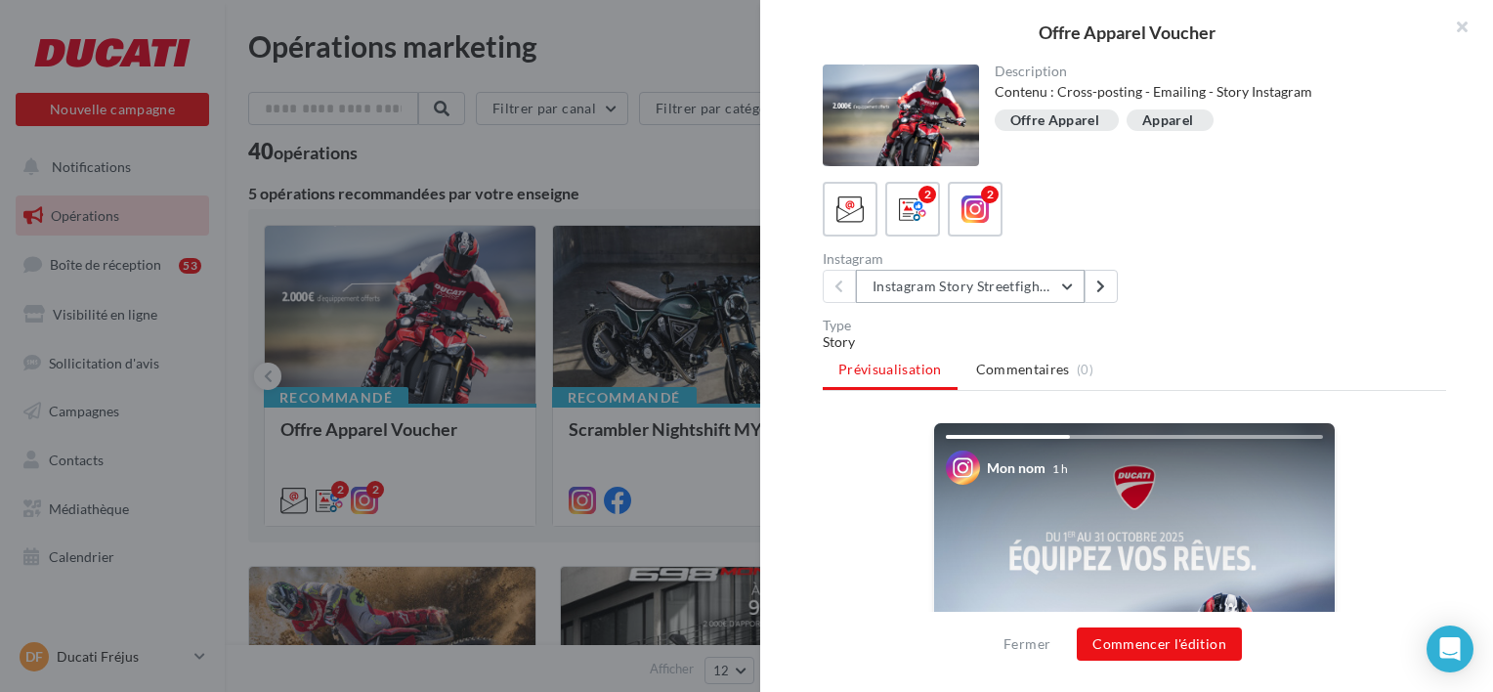
click at [1076, 285] on button "Instagram Story Streetfighter" at bounding box center [970, 286] width 229 height 33
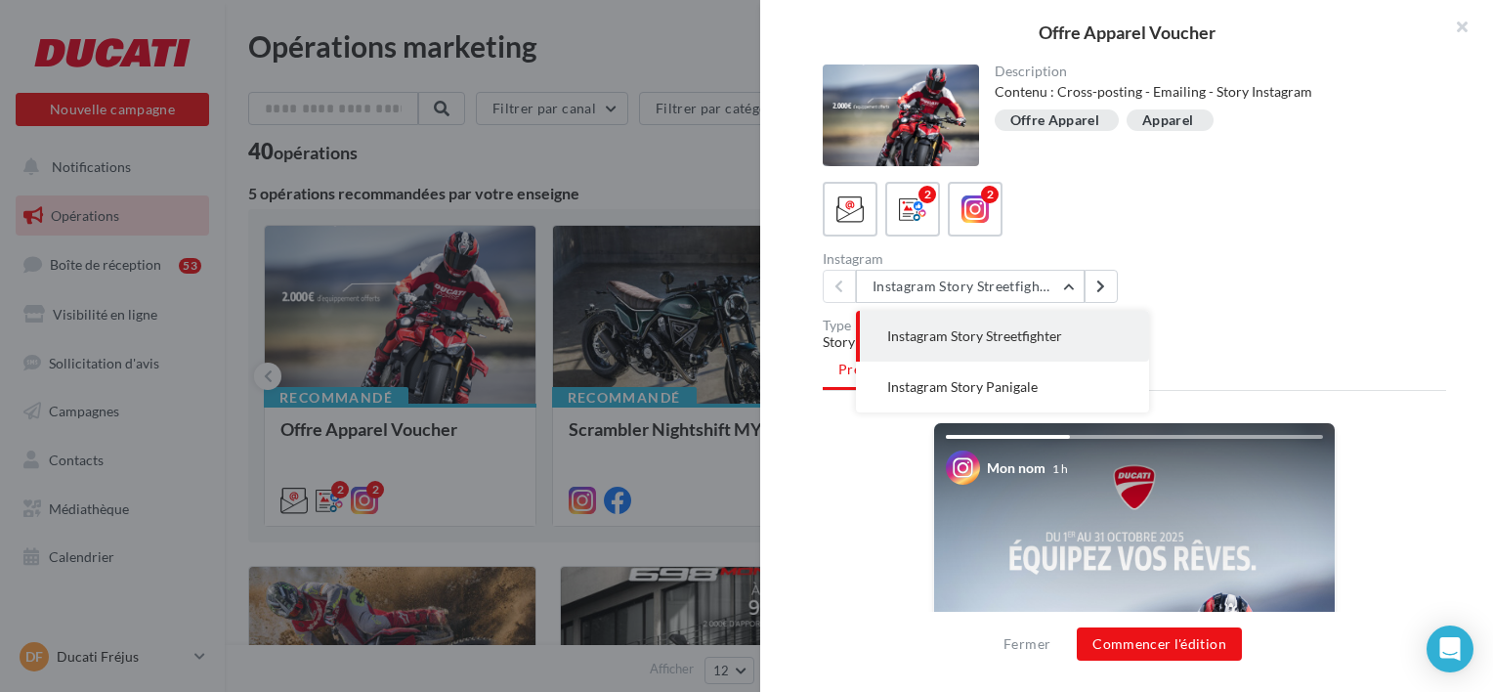
click at [1201, 320] on div "Type" at bounding box center [1134, 326] width 623 height 14
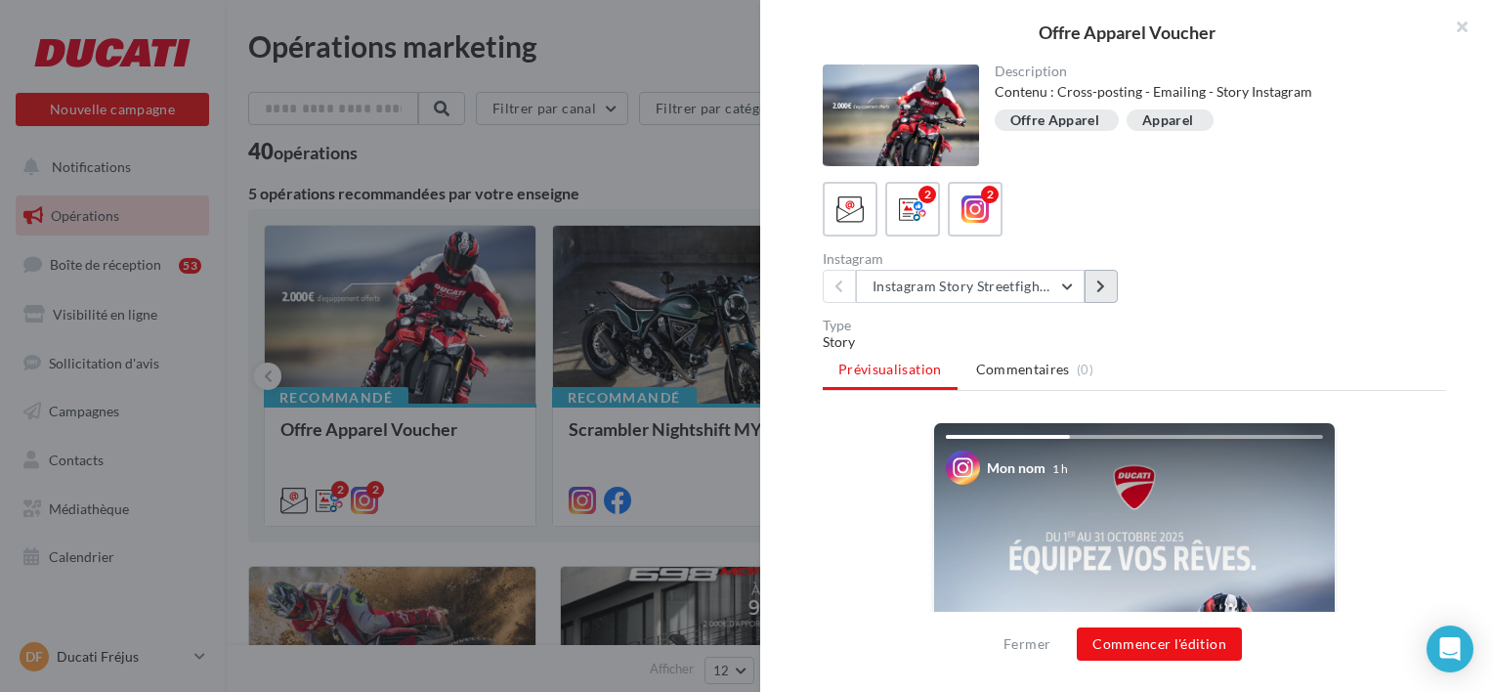
click at [1117, 276] on button at bounding box center [1101, 286] width 33 height 33
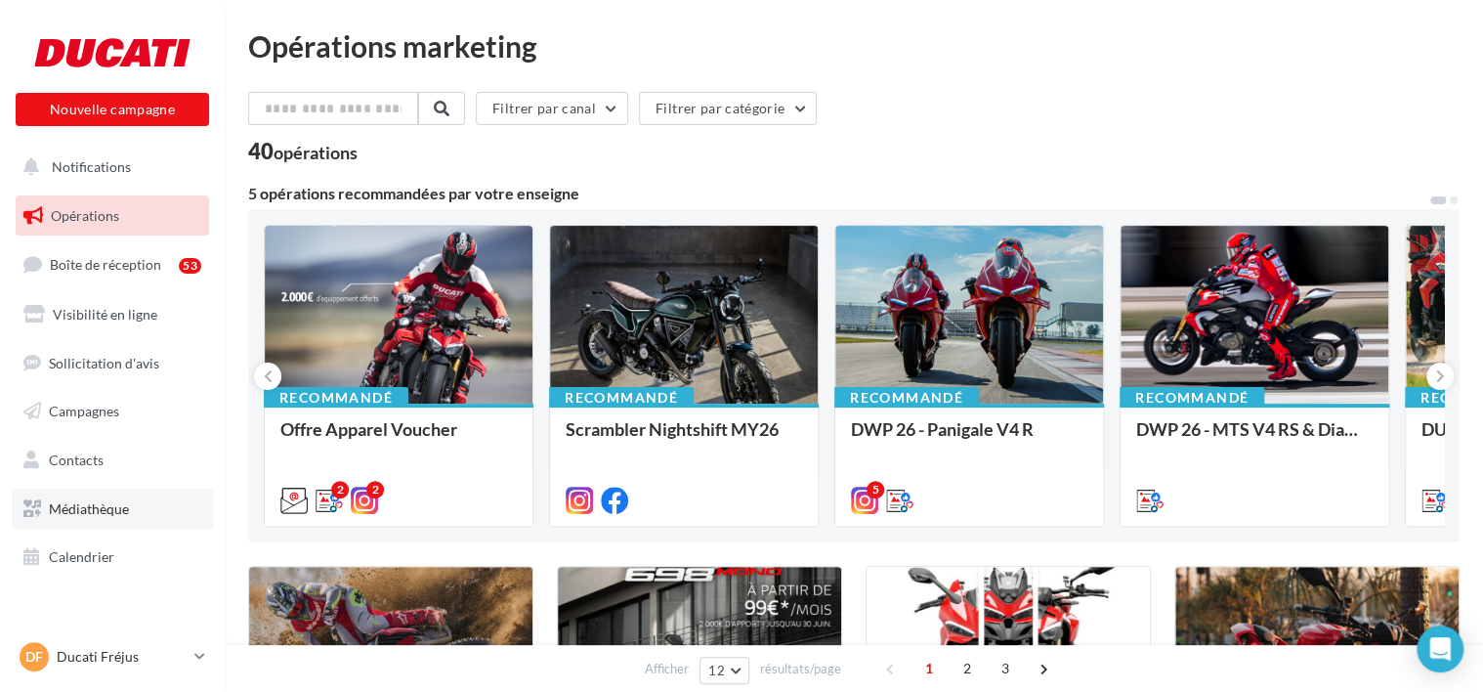
click at [96, 506] on span "Médiathèque" at bounding box center [89, 508] width 80 height 17
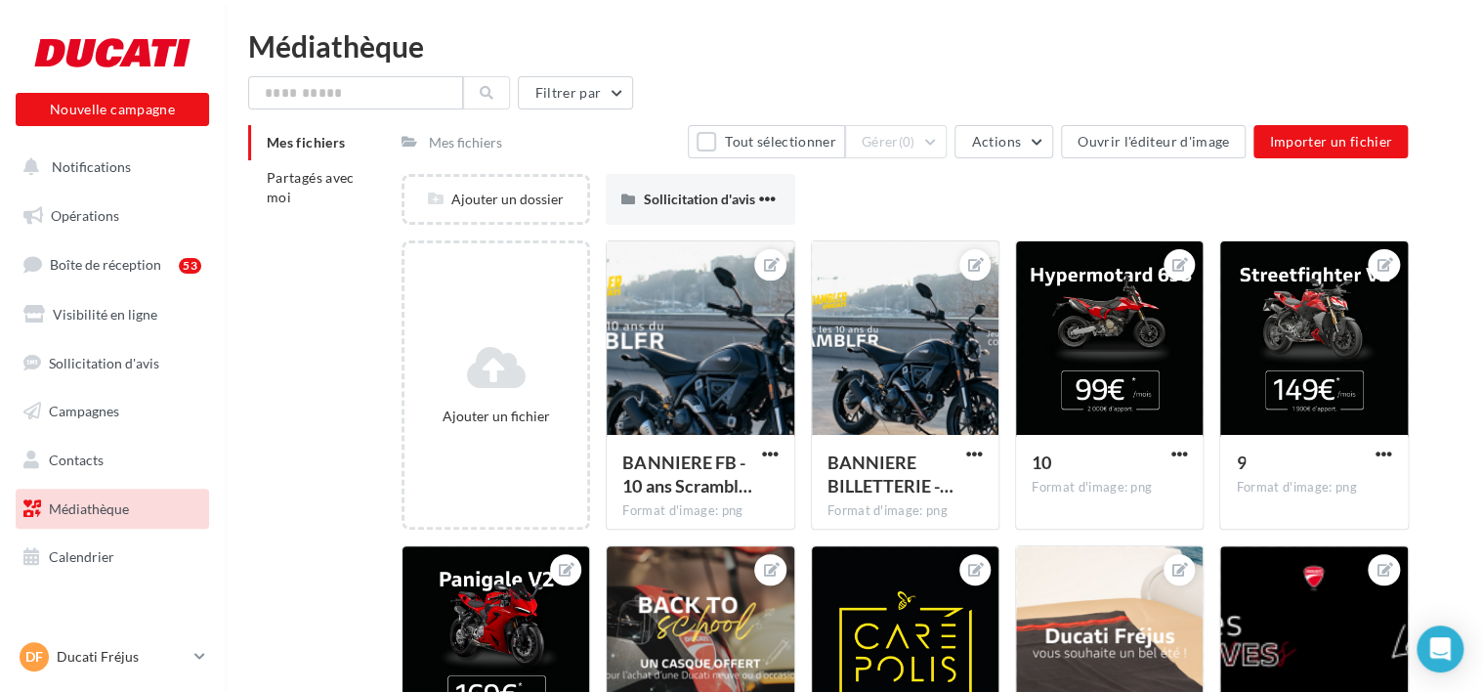
click at [323, 221] on div "Mes fichiers Partagés avec moi" at bounding box center [324, 178] width 153 height 106
click at [320, 199] on li "Partagés avec moi" at bounding box center [317, 187] width 138 height 55
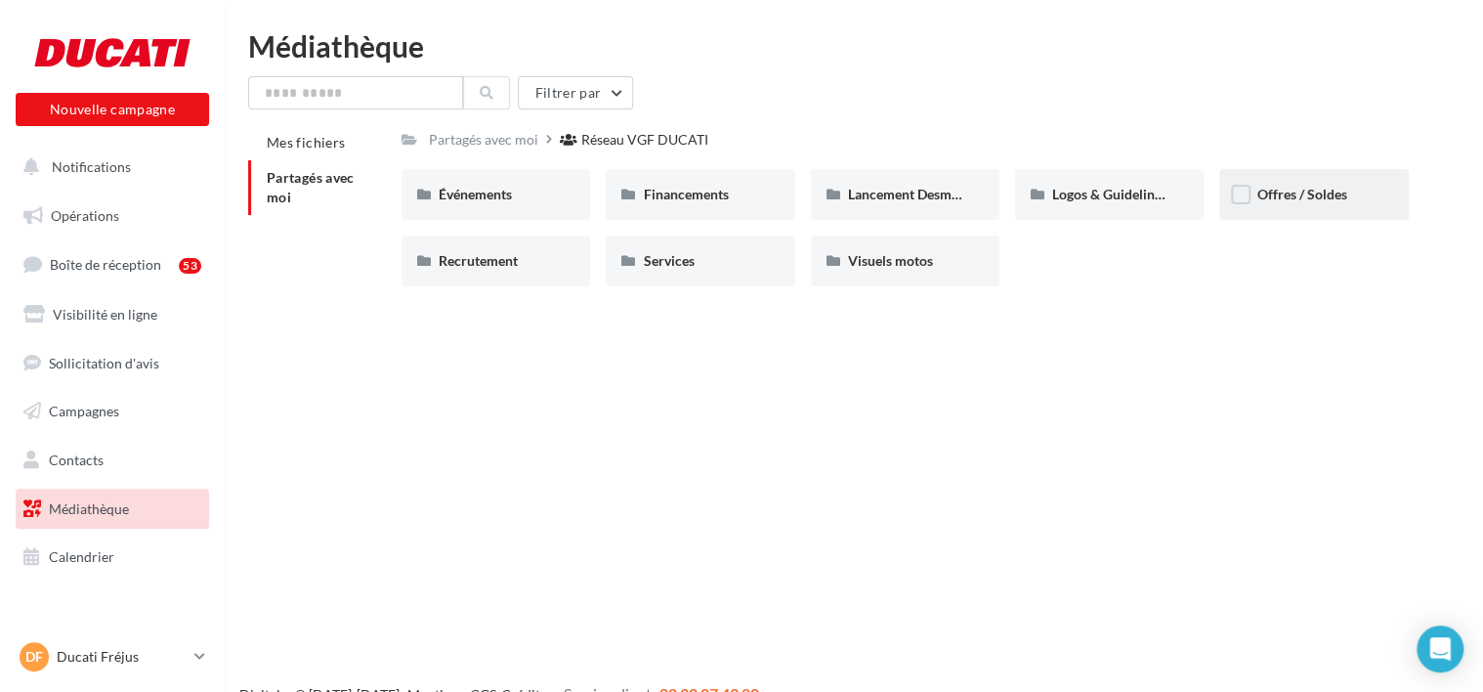
click at [1289, 198] on span "Offres / Soldes" at bounding box center [1302, 194] width 90 height 17
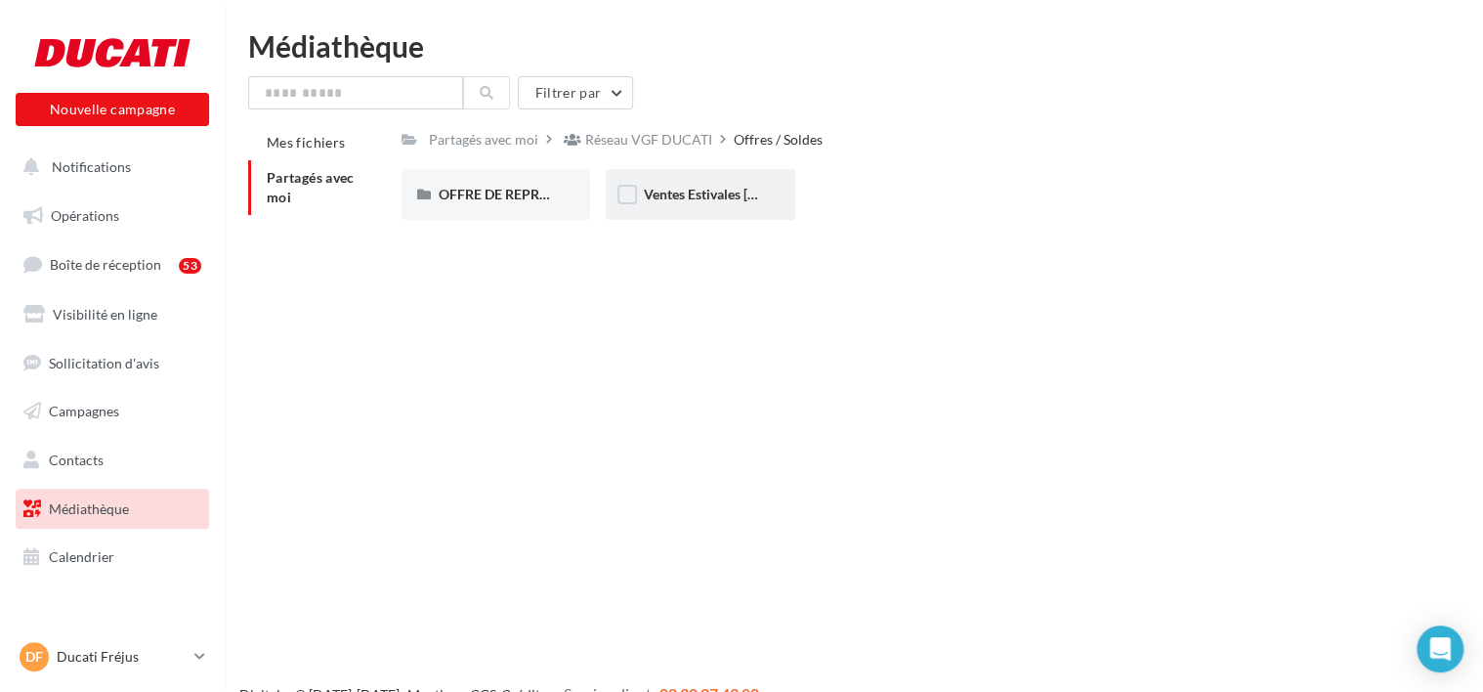
click at [709, 192] on span "Ventes Estivales Juin 2025" at bounding box center [714, 194] width 142 height 17
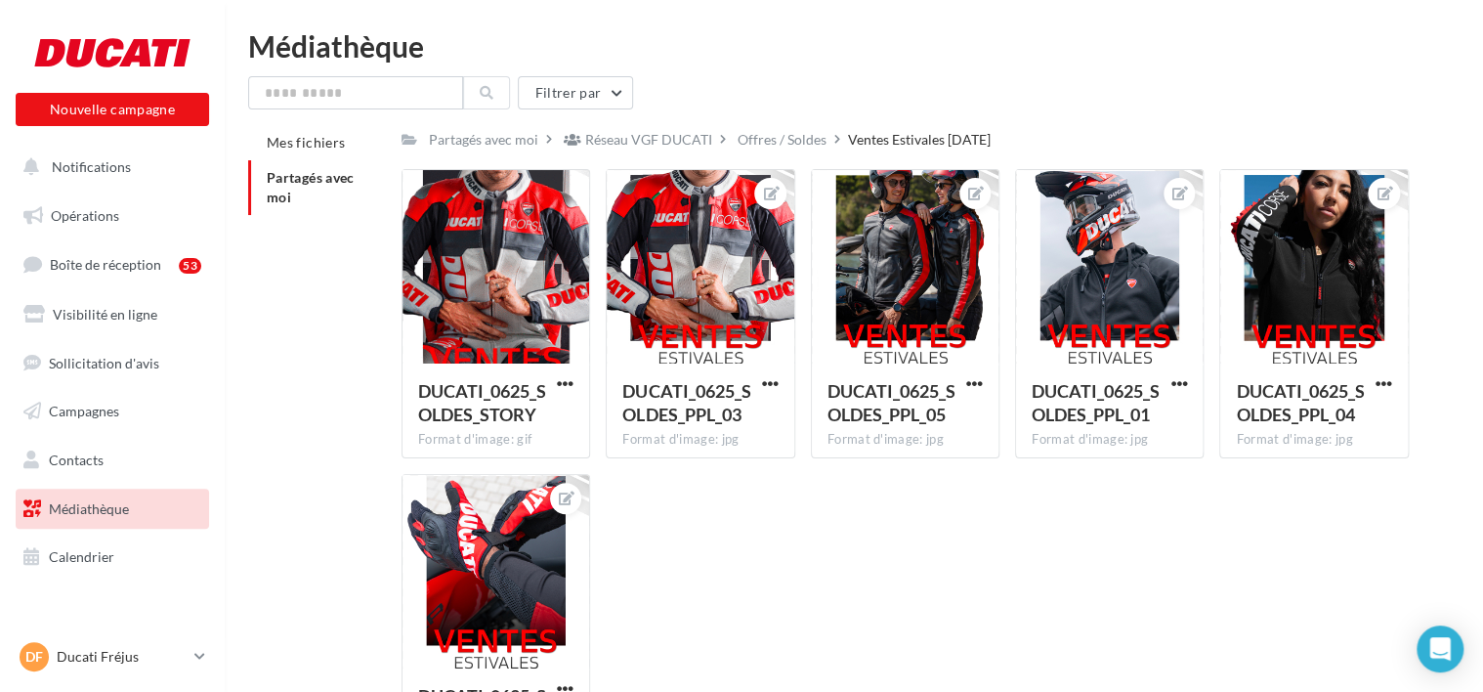
click at [755, 123] on div "Filtrer par Mes fichiers Partagés avec moi Partagés avec moi Réseau VGF DUCATI …" at bounding box center [854, 427] width 1212 height 703
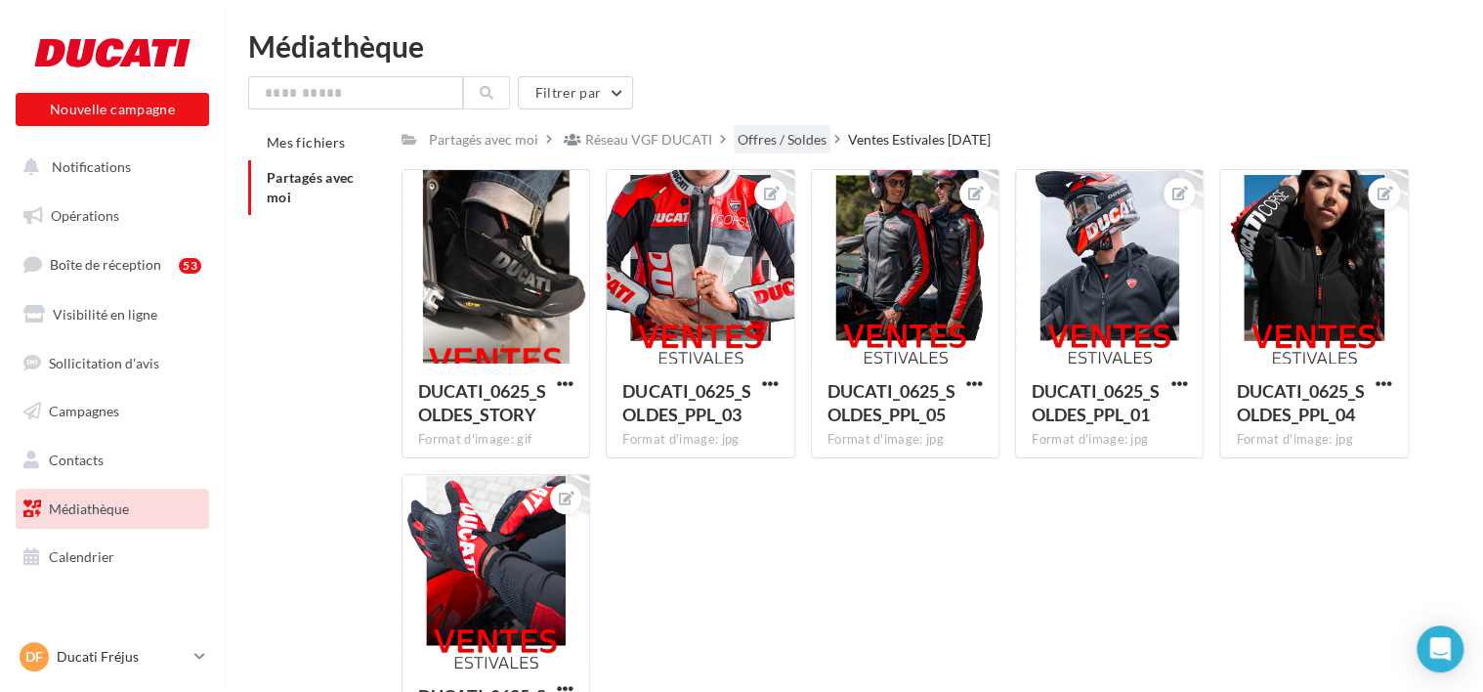
click at [767, 141] on div "Offres / Soldes" at bounding box center [782, 140] width 89 height 20
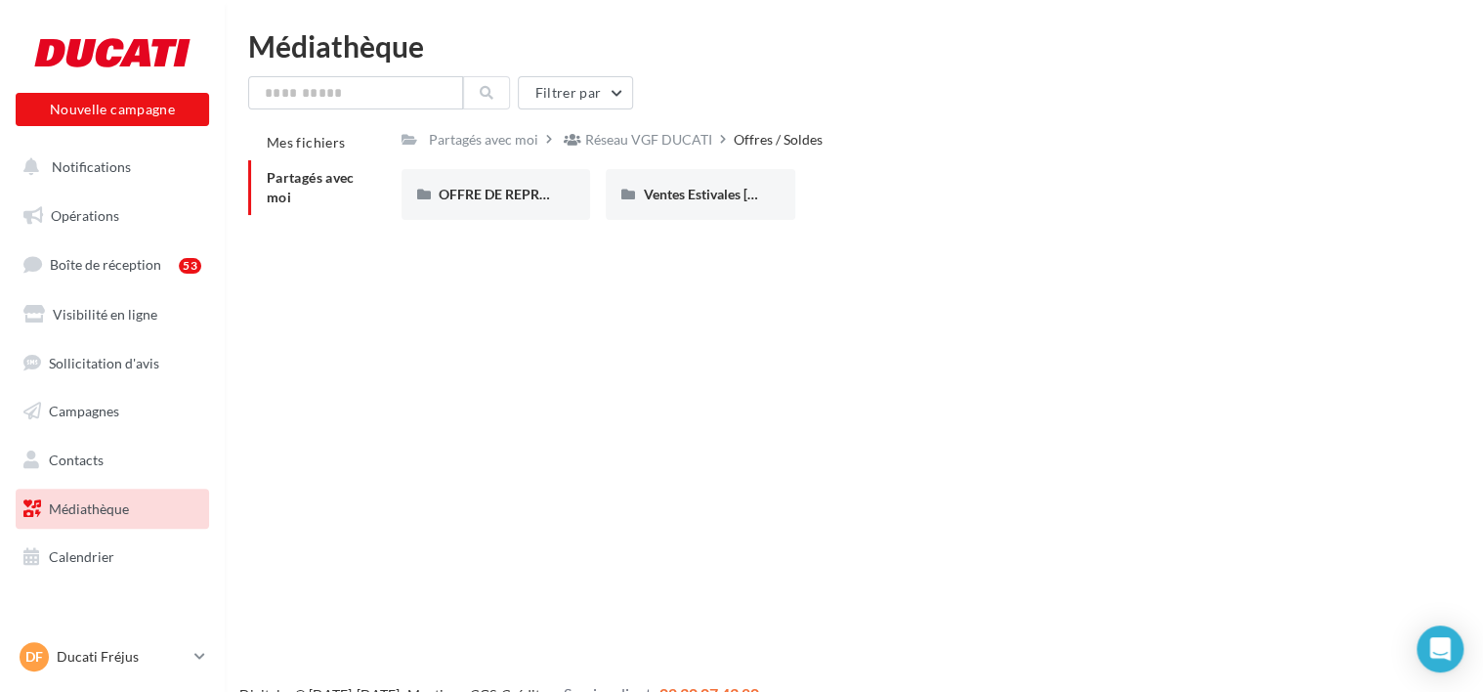
click at [546, 206] on div "OFFRE DE REPRISE MTS V4" at bounding box center [496, 194] width 189 height 51
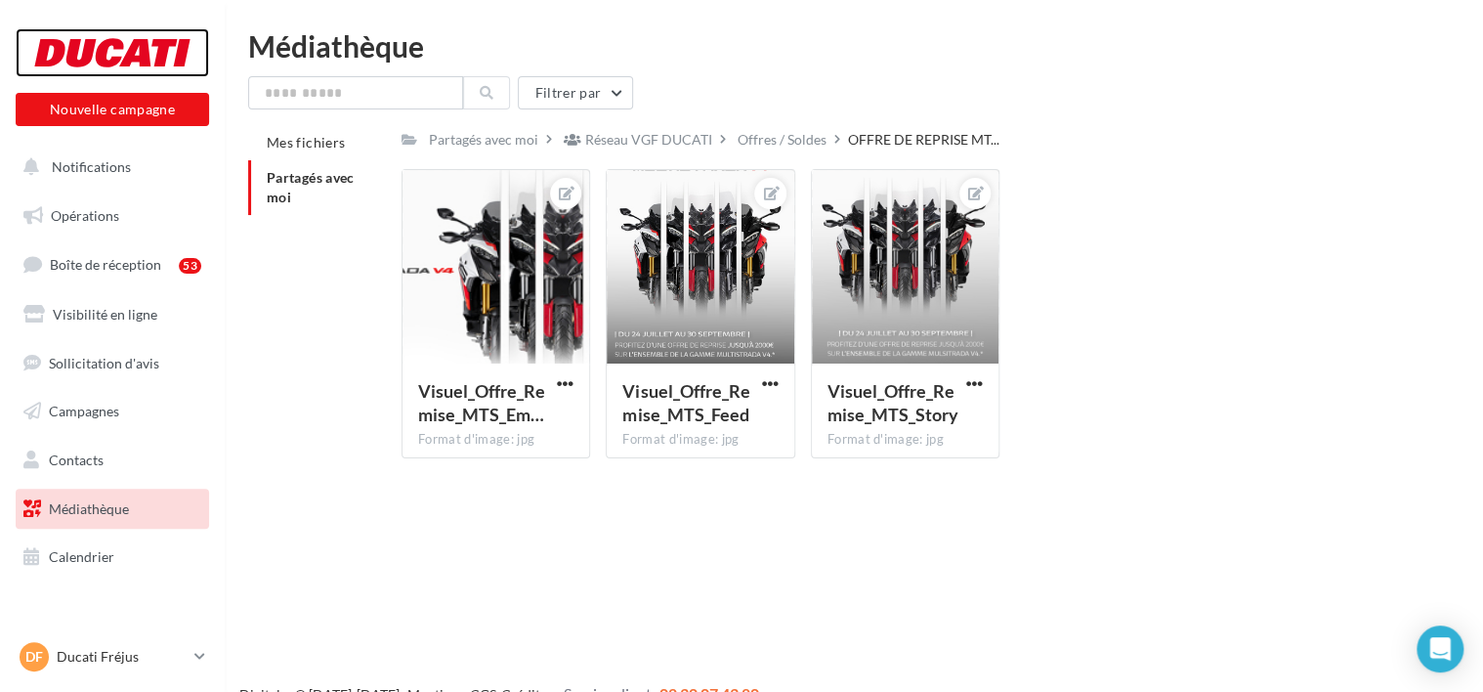
click at [137, 55] on div at bounding box center [112, 52] width 156 height 49
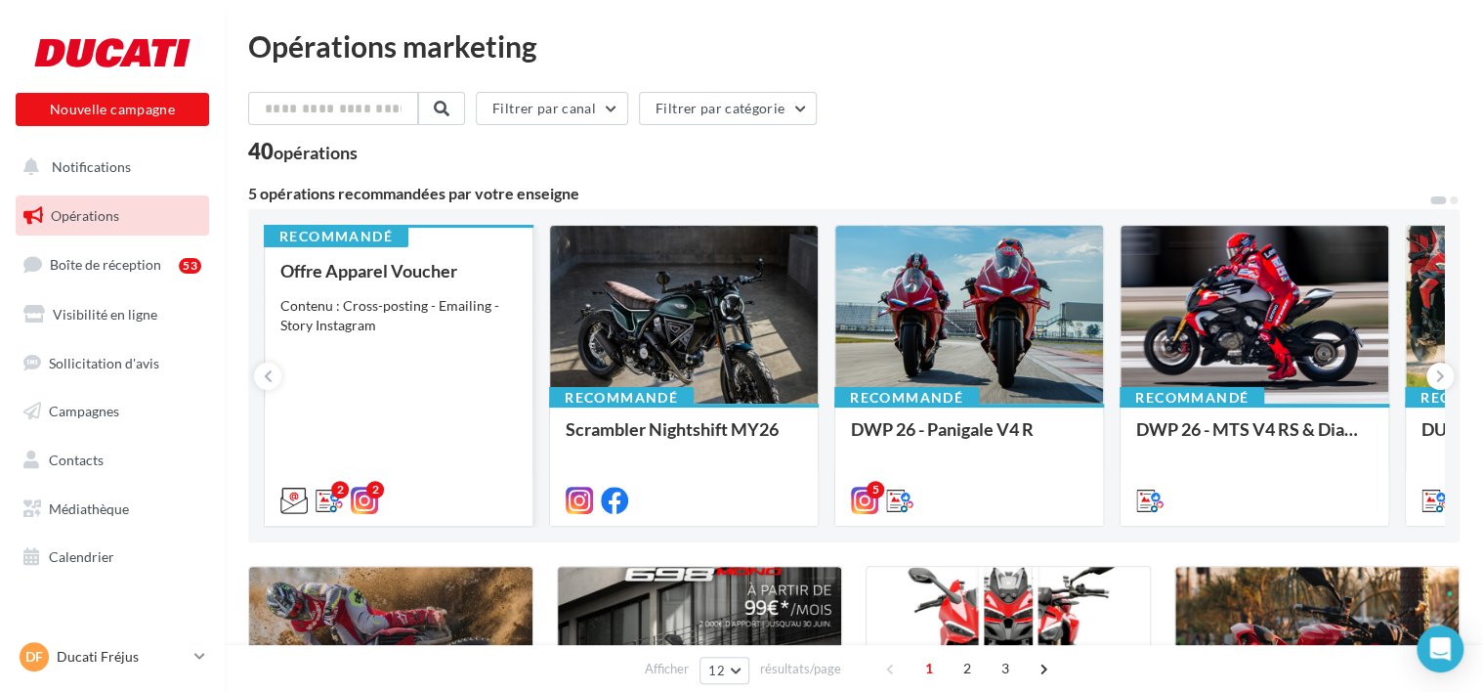
click at [344, 301] on div "Contenu : Cross-posting - Emailing - Story Instagram" at bounding box center [398, 315] width 236 height 39
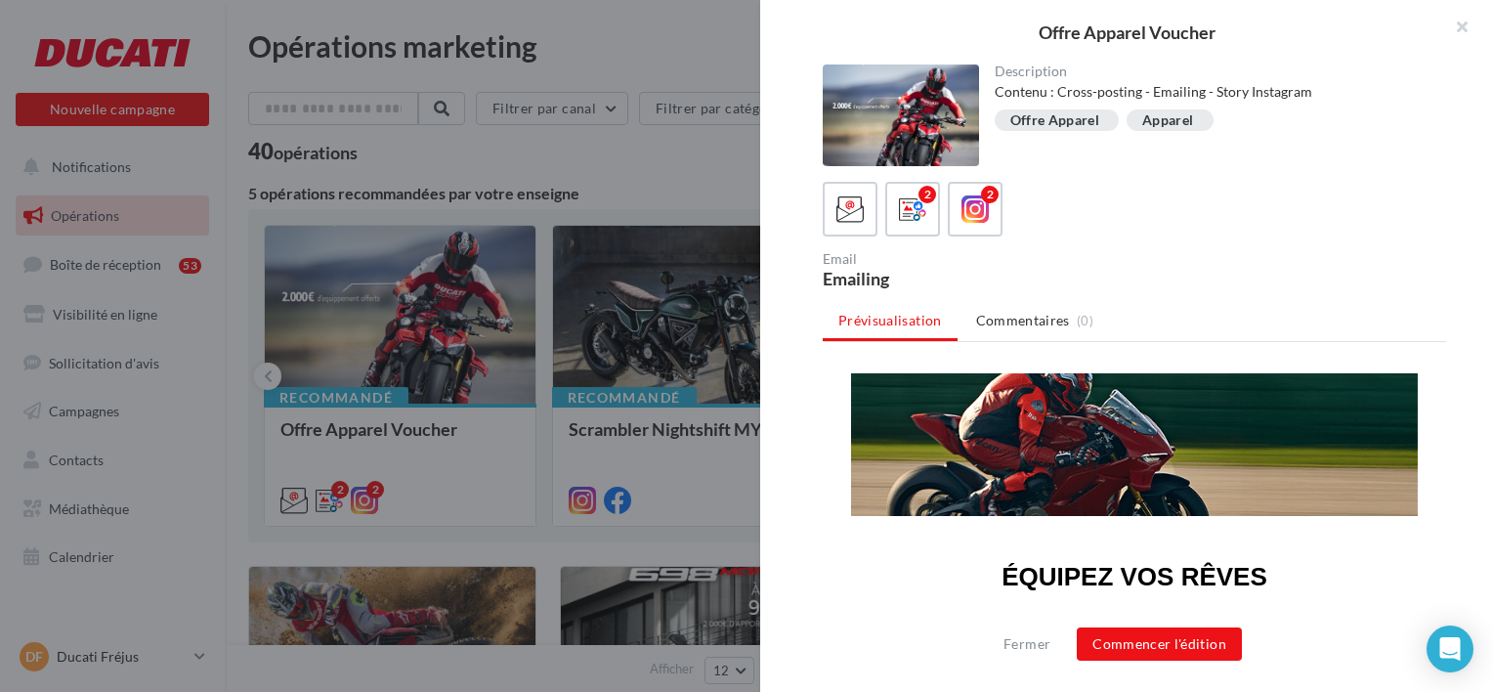
scroll to position [520, 0]
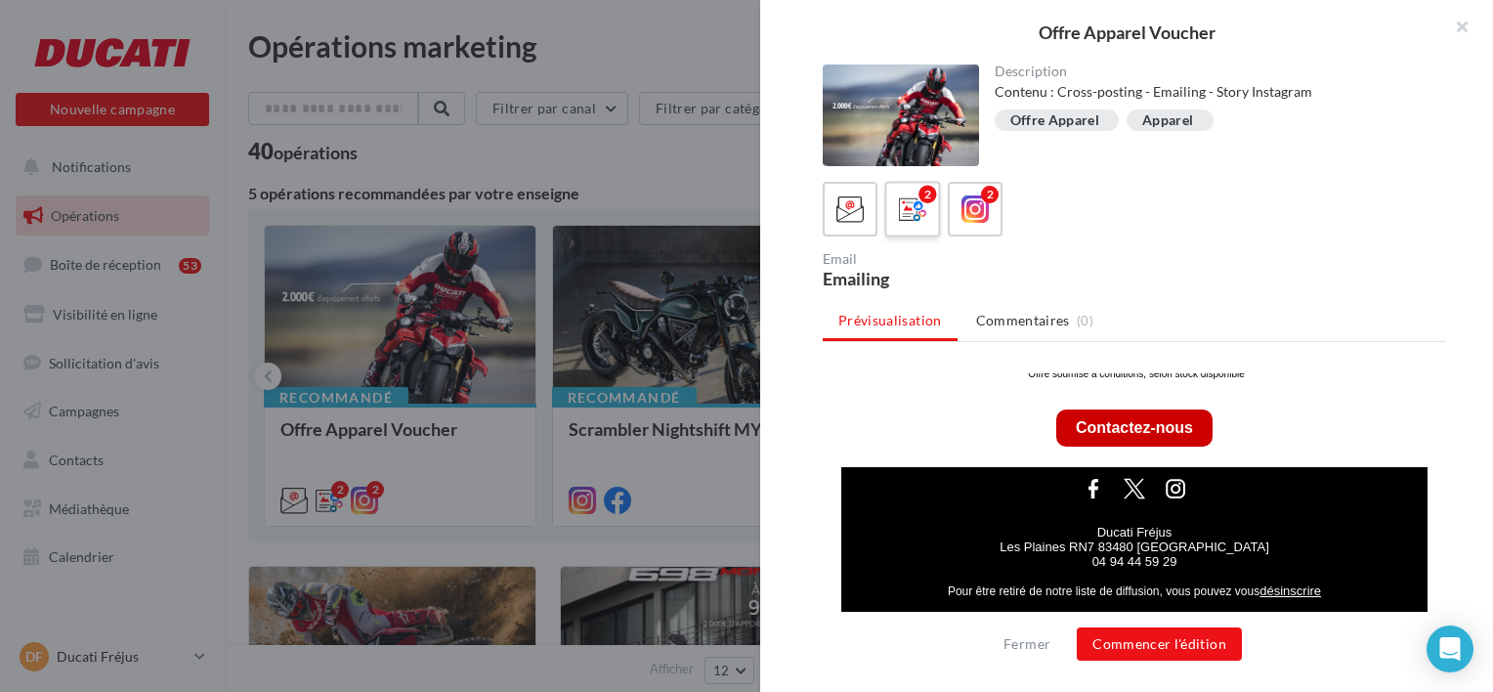
click at [915, 228] on label "2" at bounding box center [912, 209] width 56 height 56
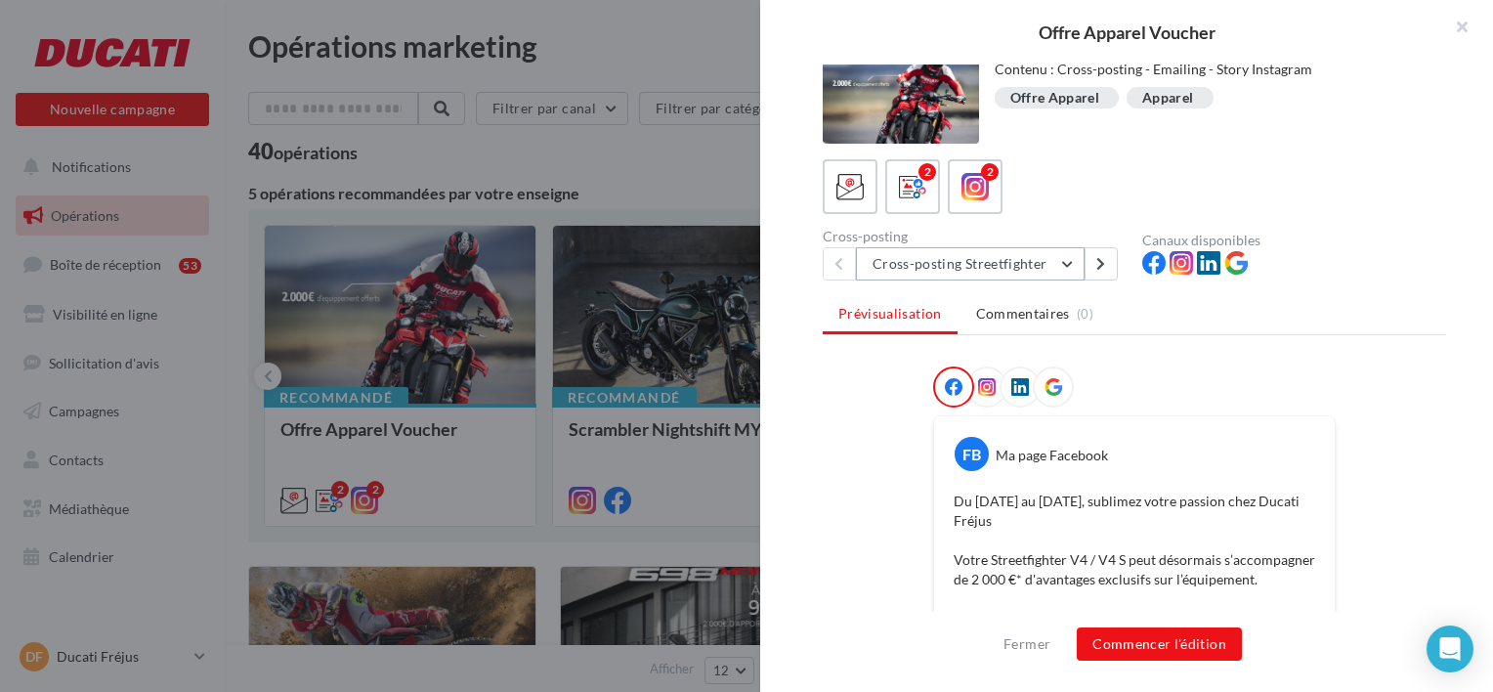
scroll to position [21, 0]
click at [968, 188] on icon at bounding box center [975, 188] width 28 height 28
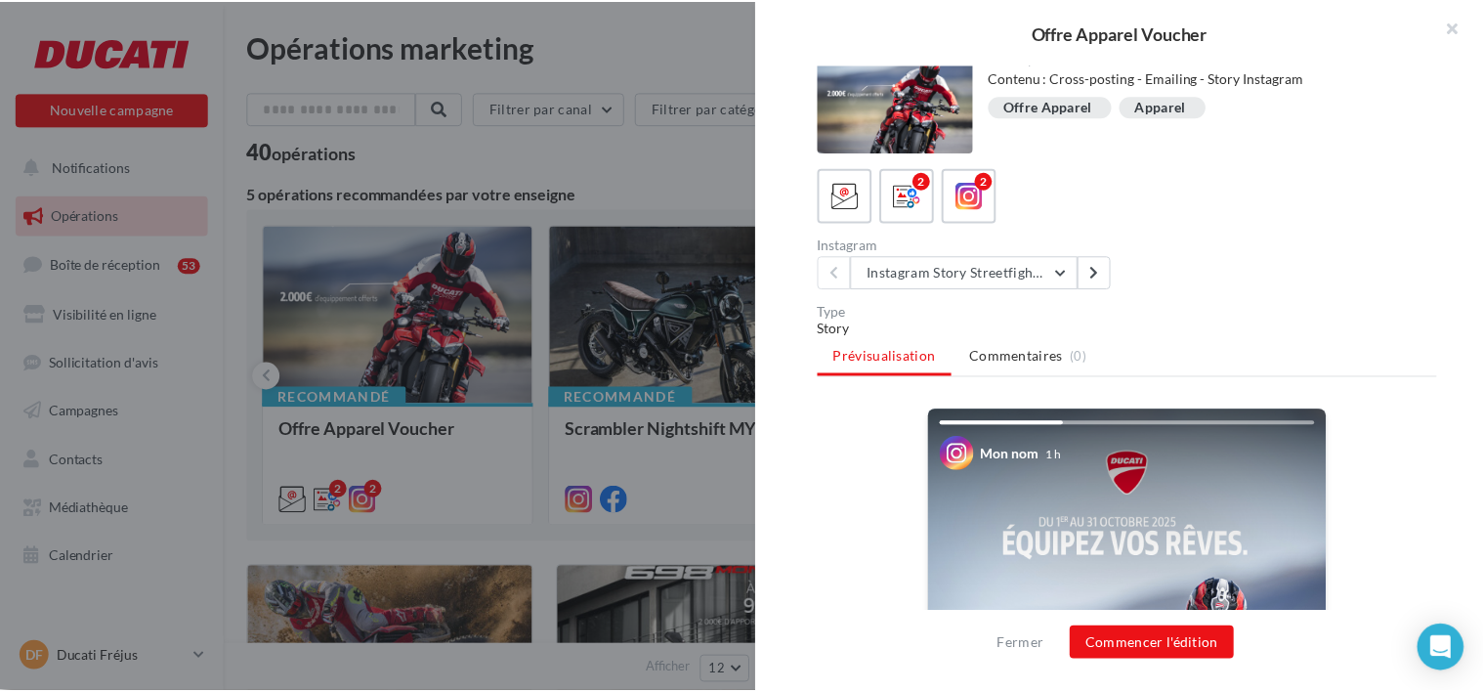
scroll to position [0, 0]
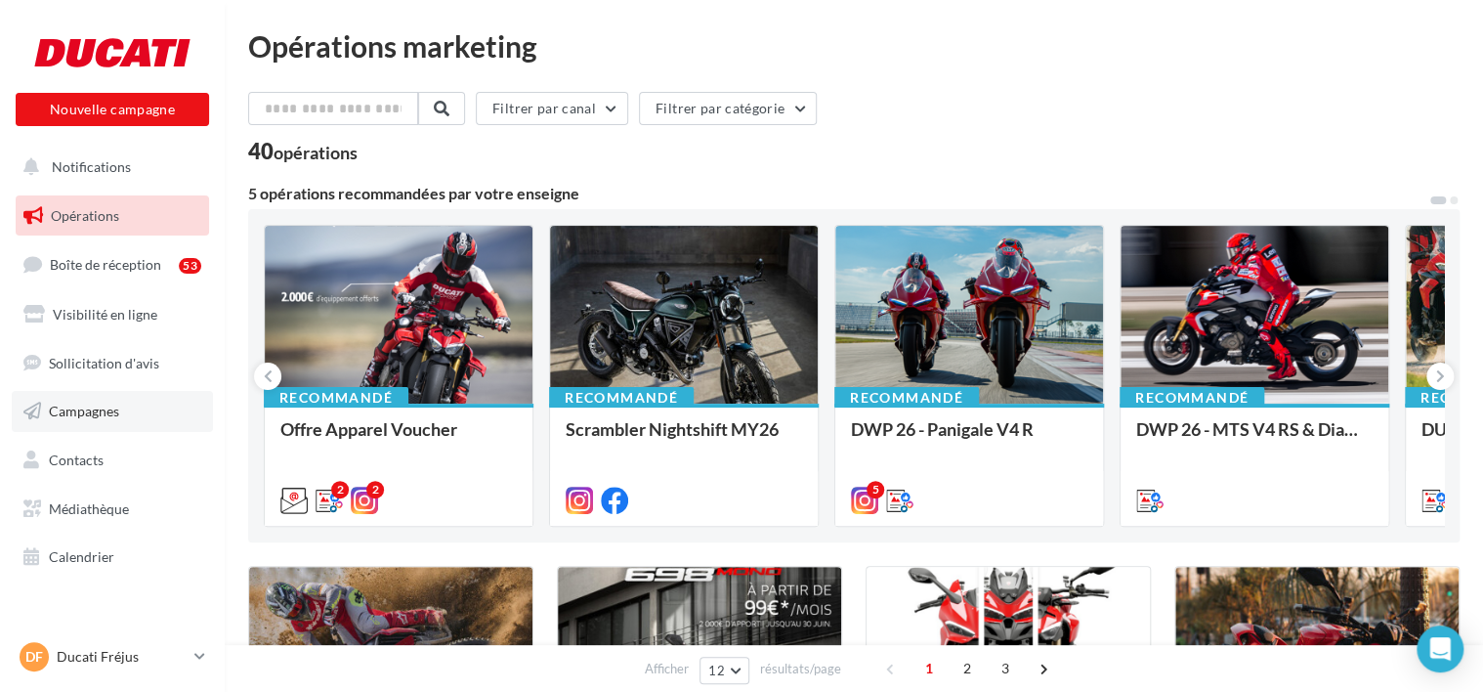
click at [140, 397] on link "Campagnes" at bounding box center [112, 411] width 201 height 41
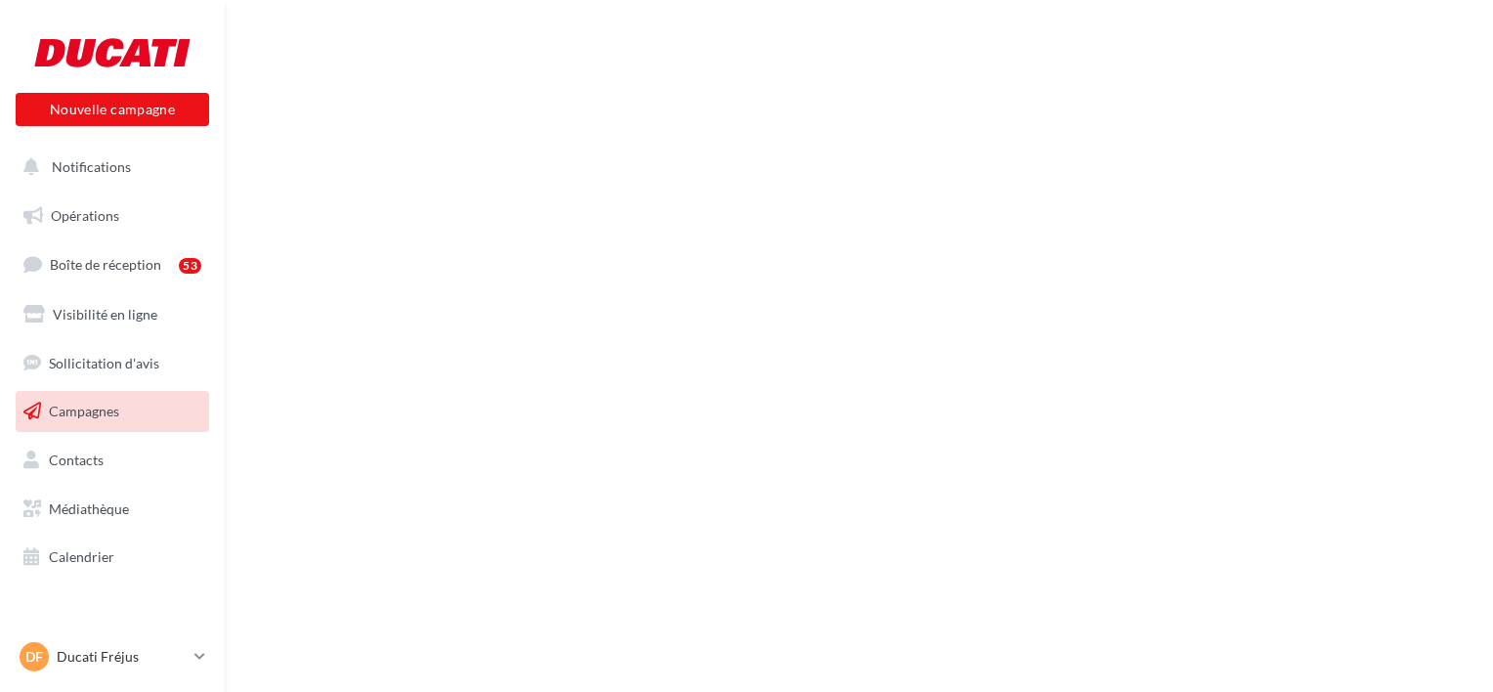
click at [177, 510] on link "Médiathèque" at bounding box center [112, 509] width 201 height 41
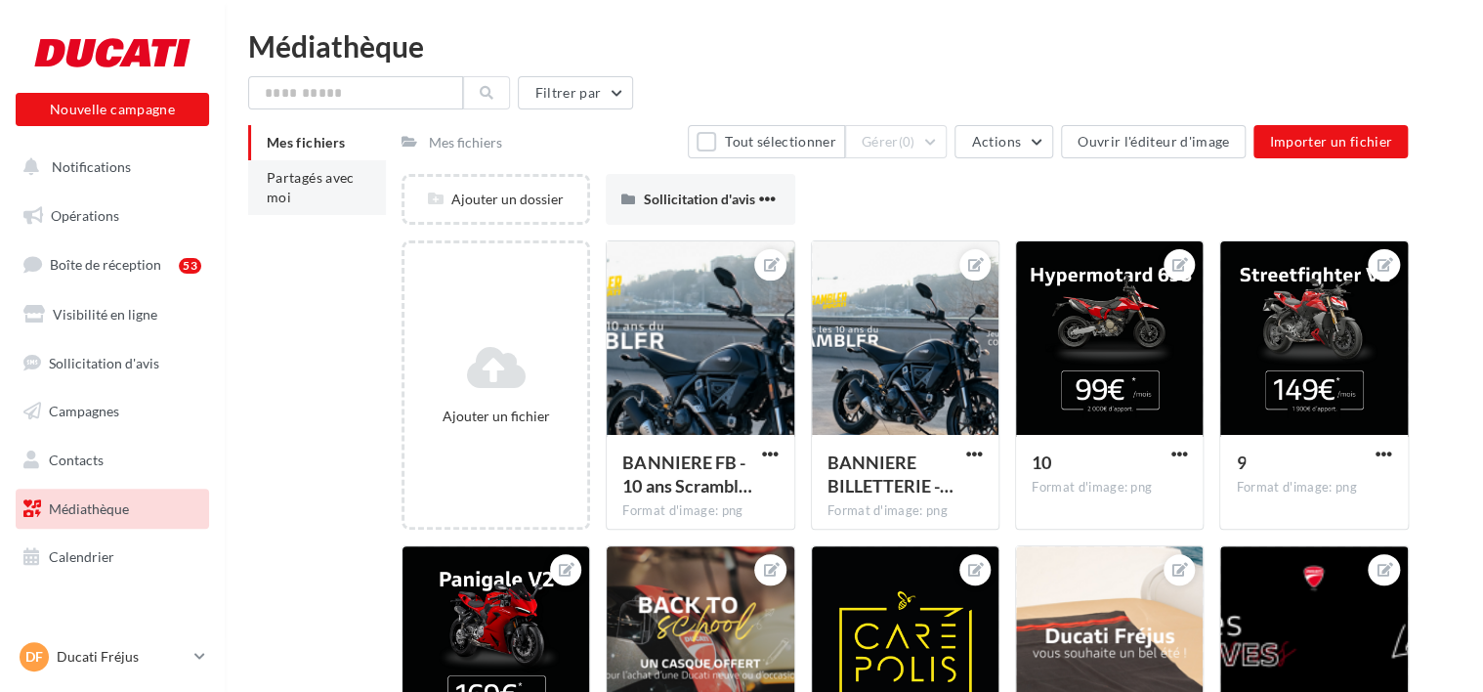
click at [297, 178] on span "Partagés avec moi" at bounding box center [311, 187] width 88 height 36
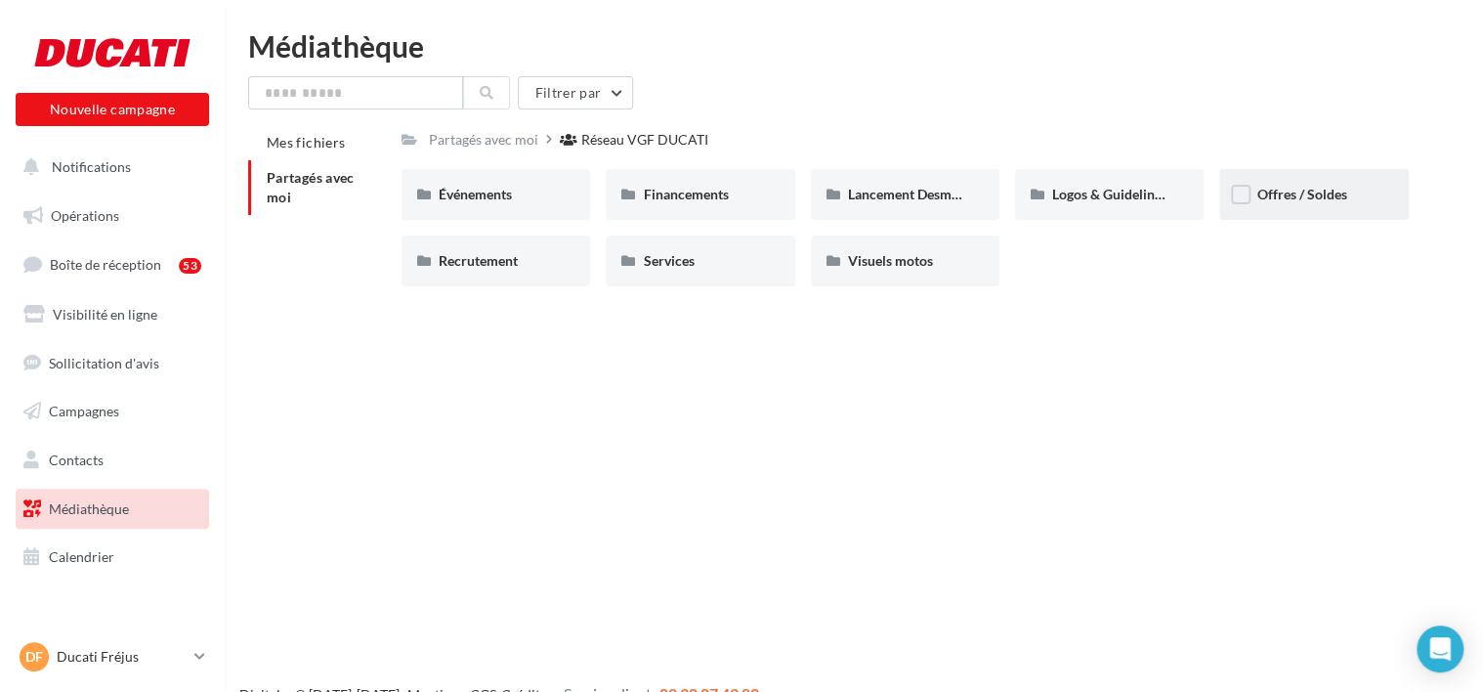
click at [1284, 203] on div "Offres / Soldes" at bounding box center [1314, 195] width 114 height 20
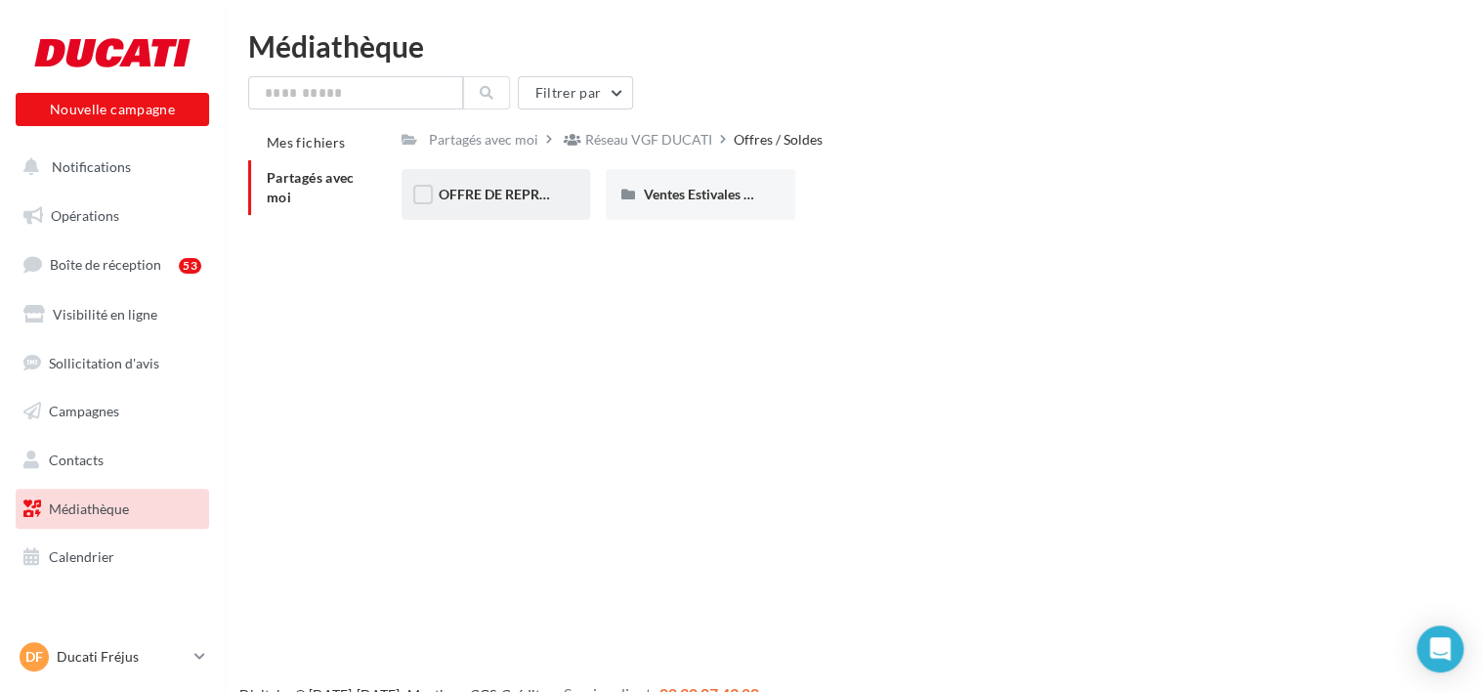
click at [549, 204] on div "OFFRE DE REPRISE MTS V4" at bounding box center [496, 195] width 114 height 20
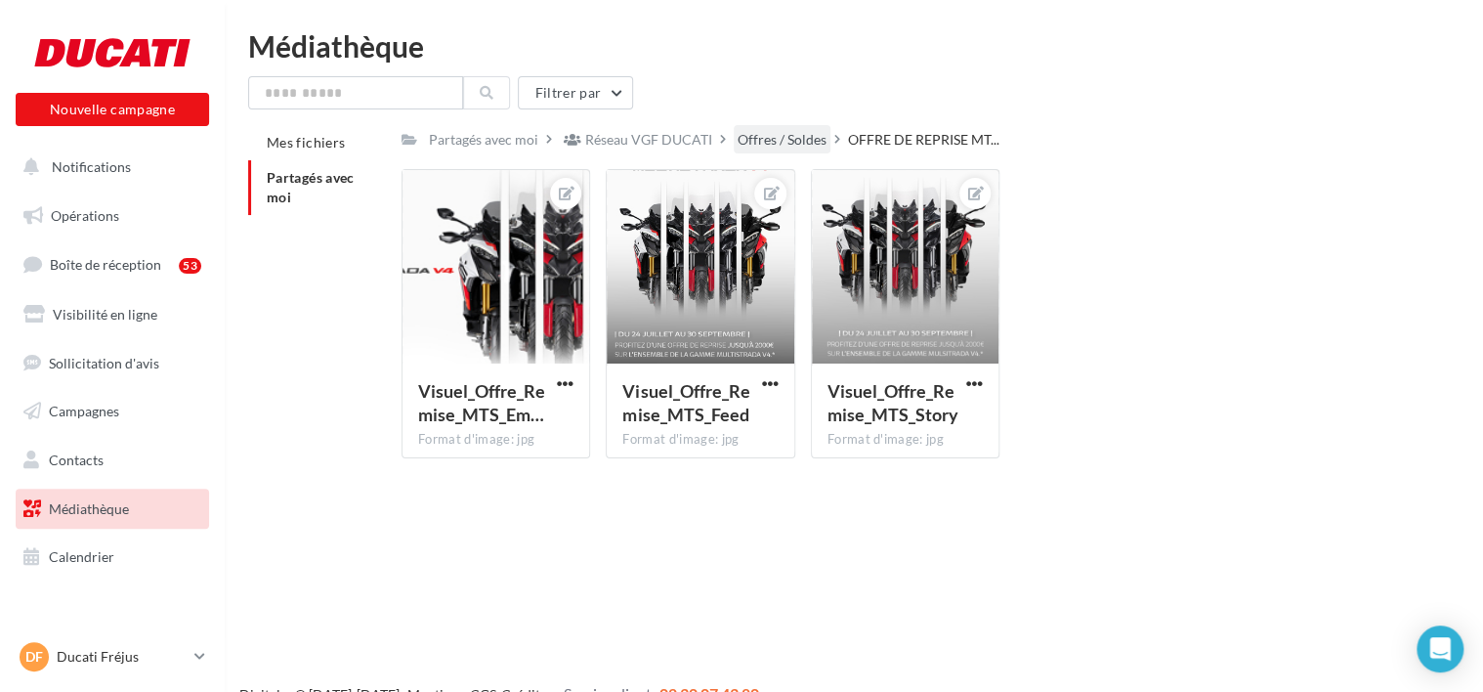
click at [794, 145] on div "Offres / Soldes" at bounding box center [782, 140] width 89 height 20
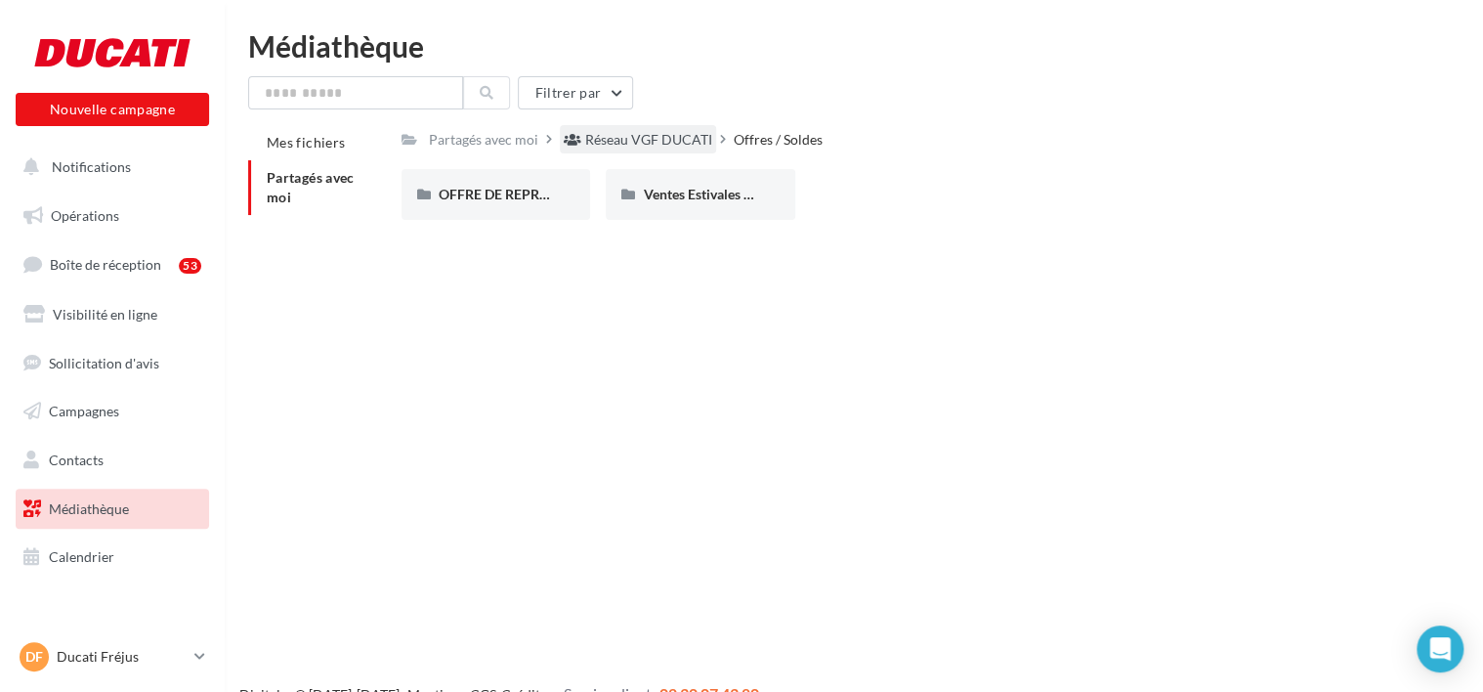
click at [690, 140] on div "Réseau VGF DUCATI" at bounding box center [648, 140] width 127 height 20
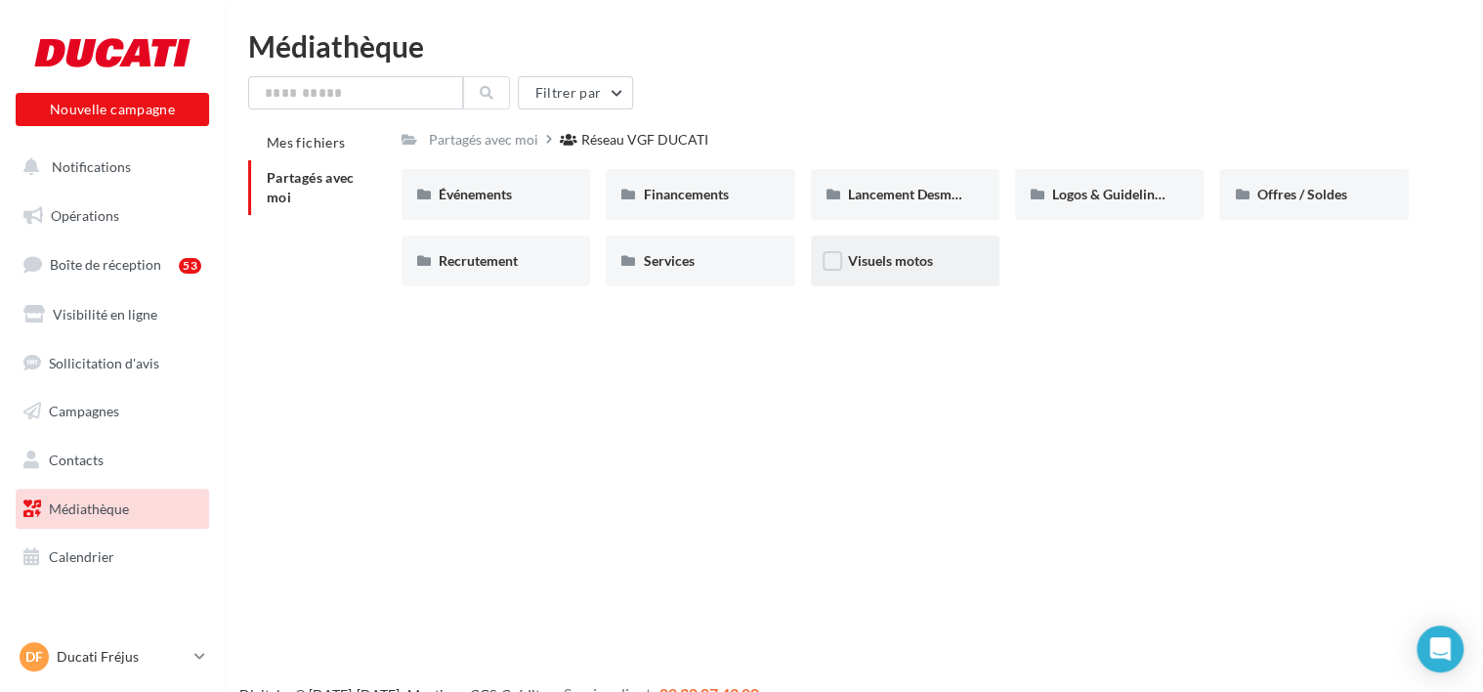
click at [891, 282] on div "Visuels motos" at bounding box center [905, 260] width 189 height 51
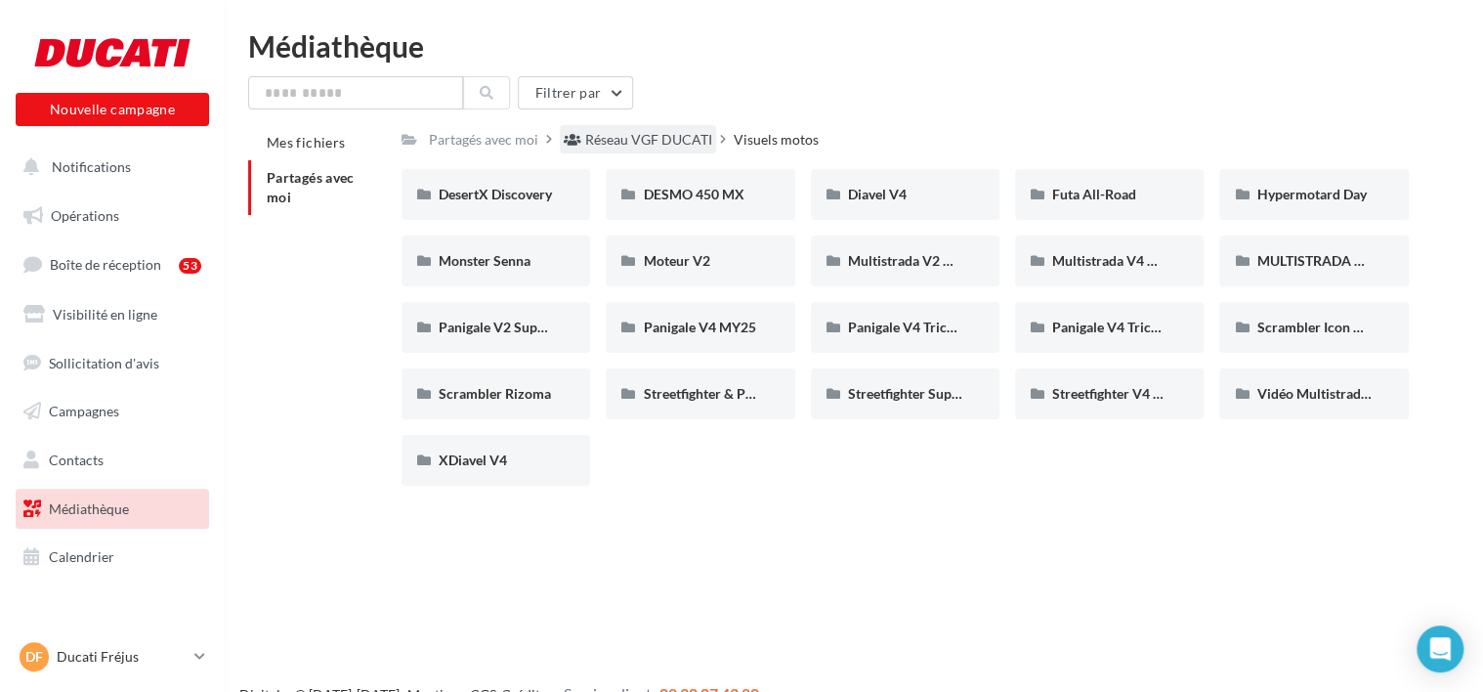
click at [657, 137] on div "Réseau VGF DUCATI" at bounding box center [648, 140] width 127 height 20
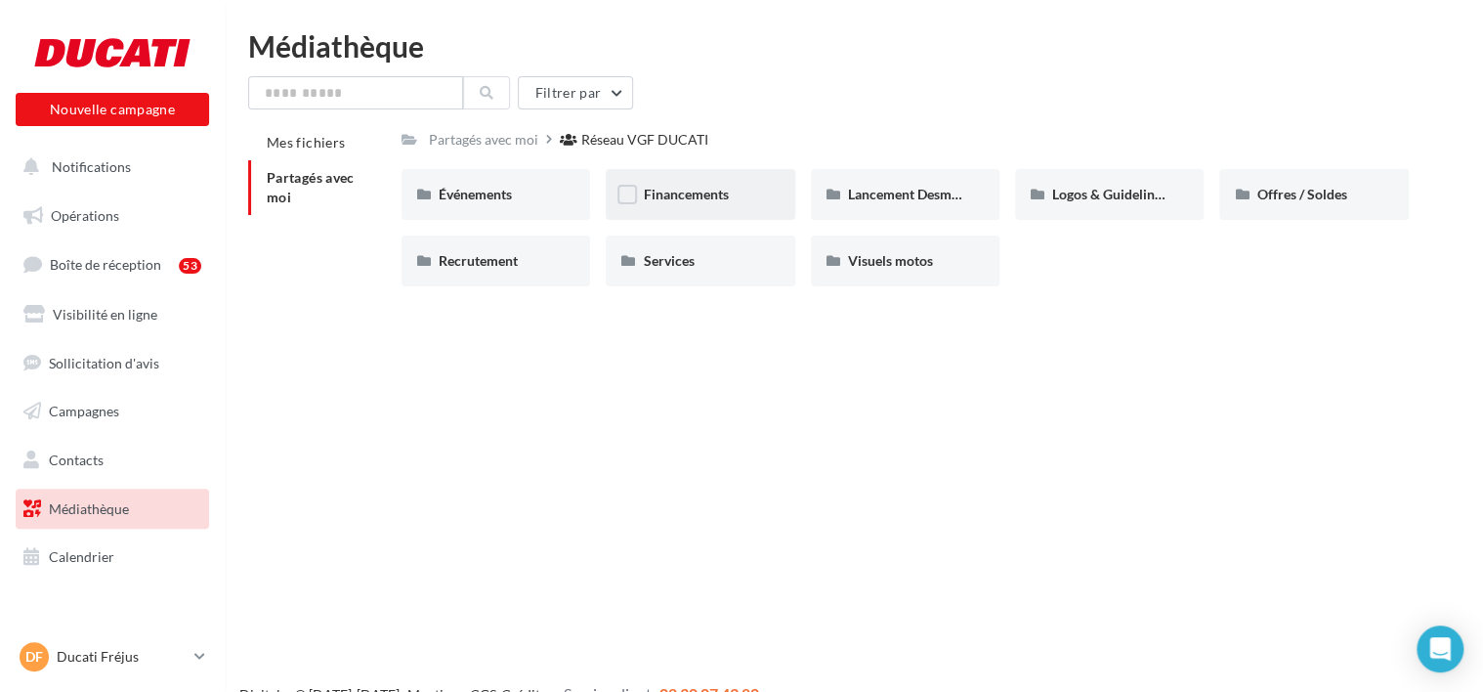
click at [704, 205] on div "Financements" at bounding box center [700, 194] width 189 height 51
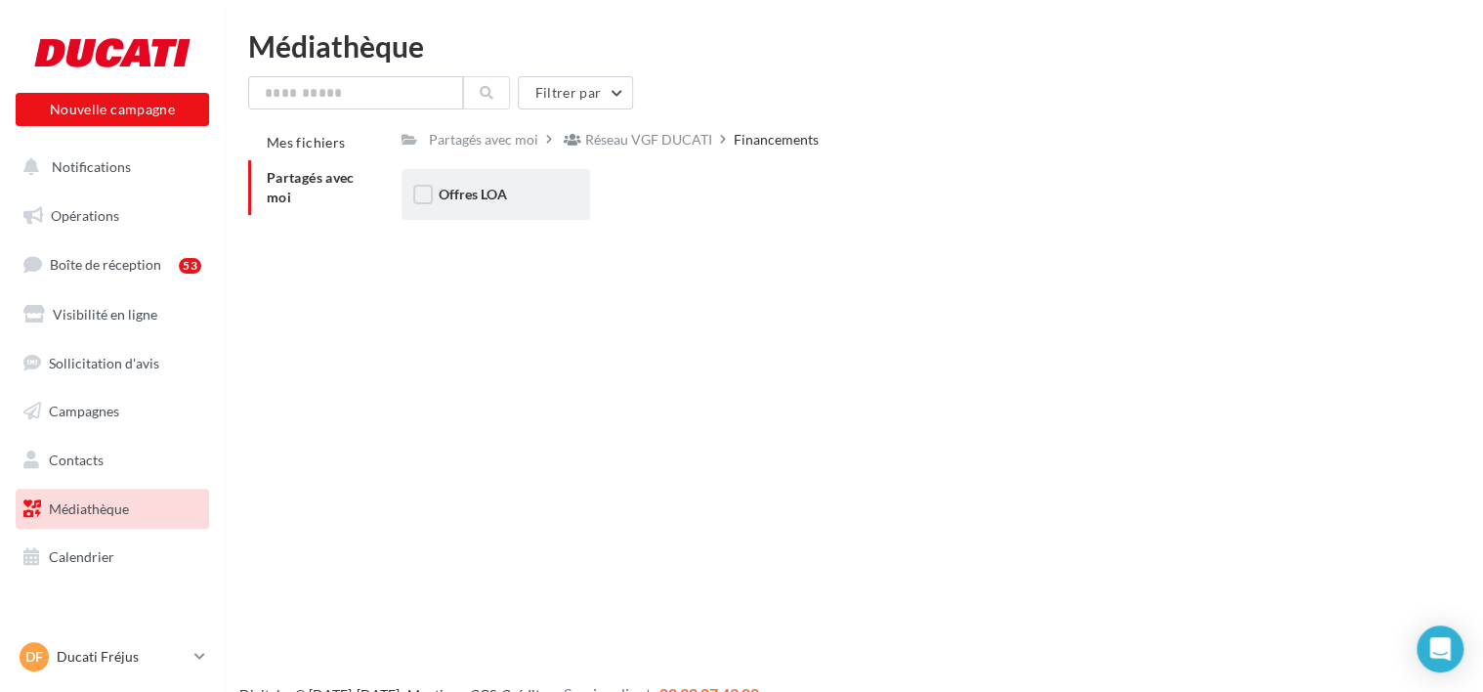
click at [547, 192] on div "Offres LOA" at bounding box center [496, 195] width 114 height 20
click at [766, 251] on div "Nouvelle campagne Nouvelle campagne Notifications Opérations Boîte de réception…" at bounding box center [741, 377] width 1483 height 692
click at [745, 188] on div "Septembre 2025" at bounding box center [700, 195] width 114 height 20
click at [526, 185] on div "Post" at bounding box center [496, 195] width 114 height 20
